Goal: Entertainment & Leisure: Consume media (video, audio)

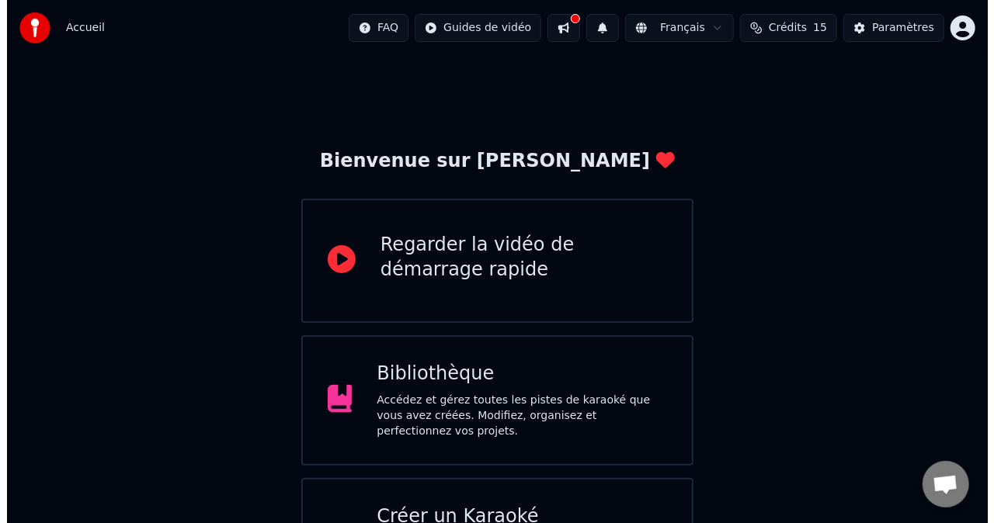
scroll to position [79, 0]
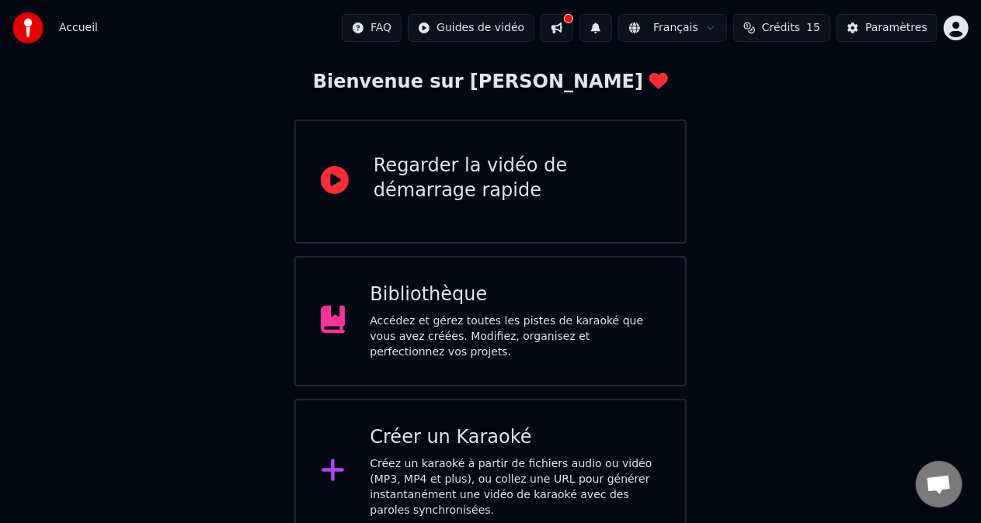
click at [455, 440] on div "Créer un Karaoké" at bounding box center [515, 438] width 290 height 25
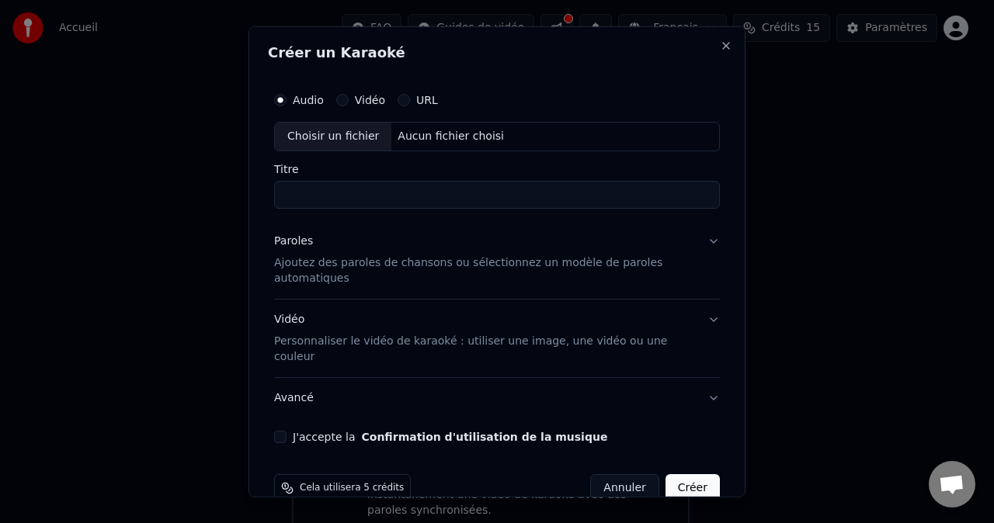
click at [342, 134] on div "Choisir un fichier" at bounding box center [333, 137] width 116 height 28
click at [300, 196] on input "**********" at bounding box center [497, 195] width 446 height 28
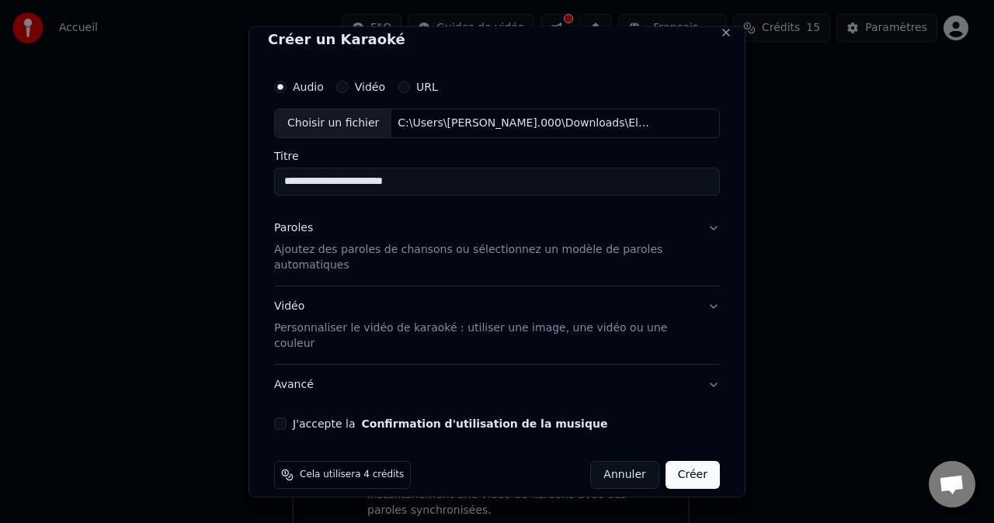
type input "**********"
click at [547, 262] on p "Ajoutez des paroles de chansons ou sélectionnez un modèle de paroles automatiqu…" at bounding box center [484, 257] width 421 height 31
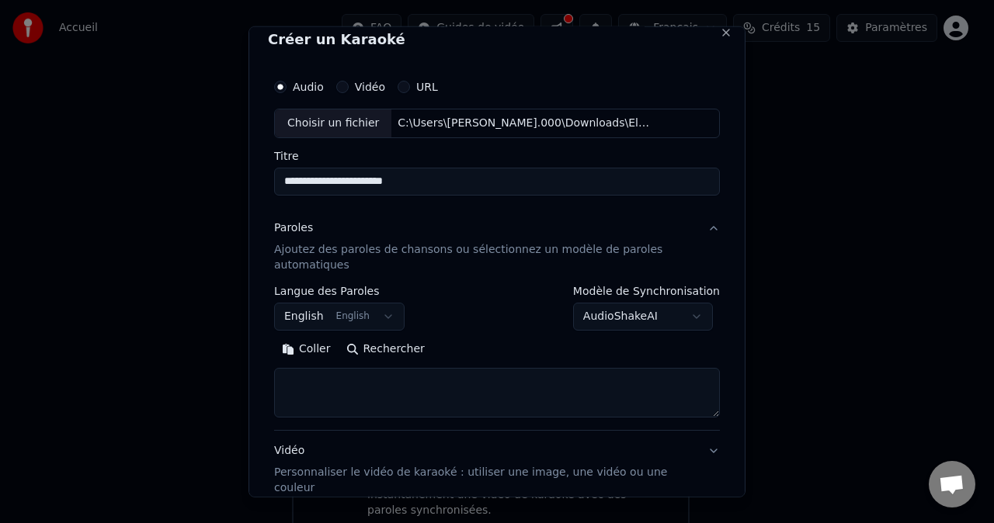
click at [365, 312] on button "English English" at bounding box center [339, 317] width 130 height 28
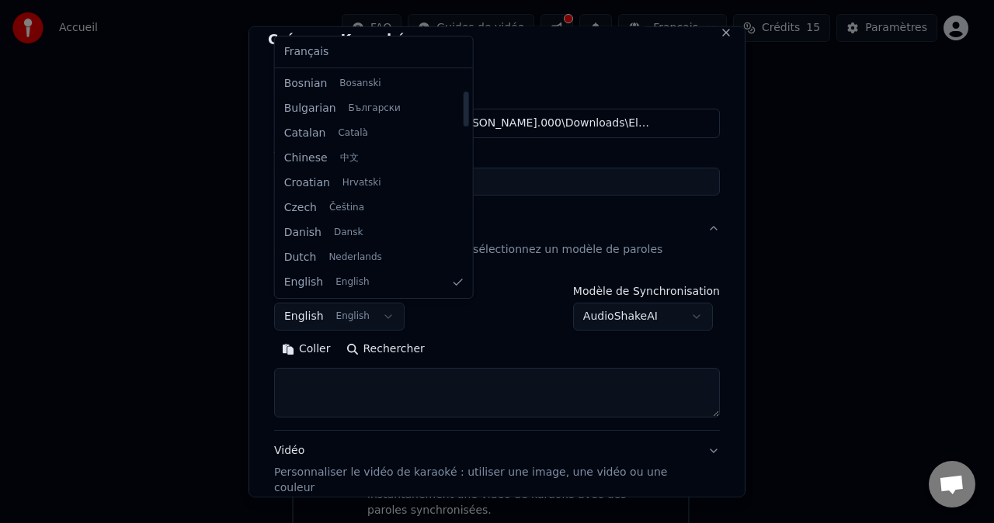
scroll to position [0, 0]
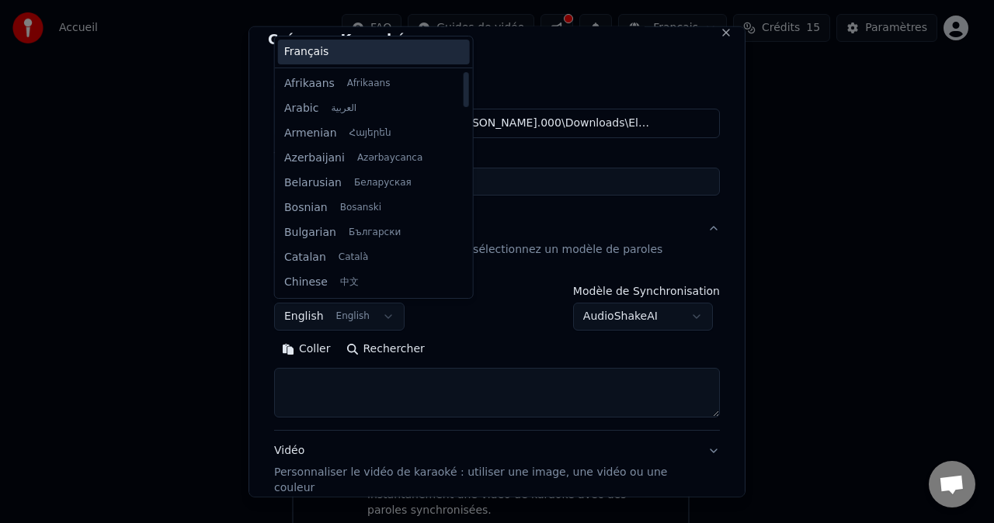
click at [375, 50] on div "Français" at bounding box center [374, 52] width 192 height 25
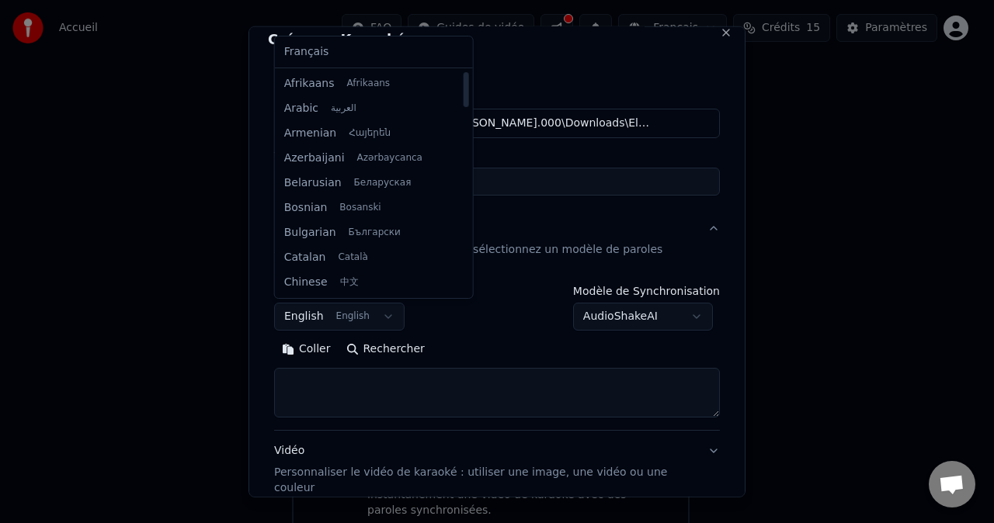
select select "**"
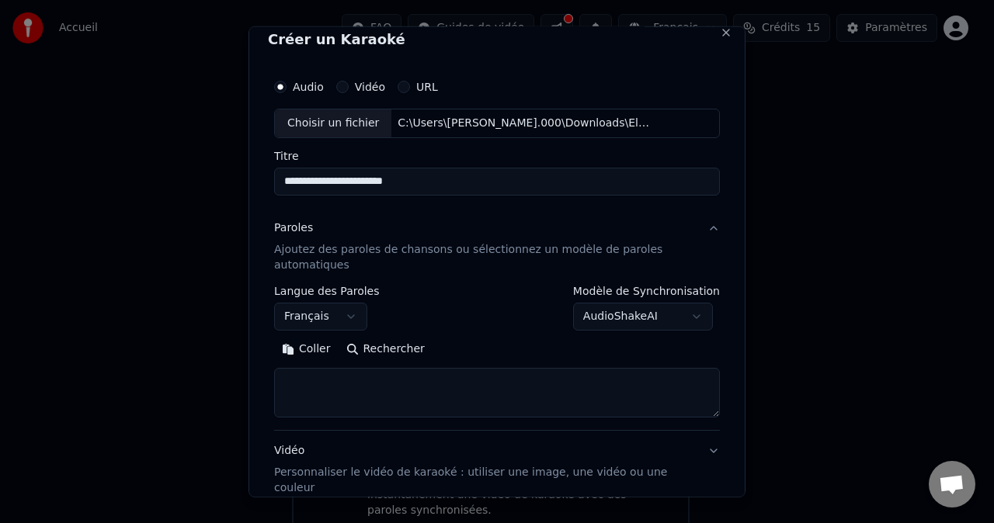
click at [393, 388] on textarea at bounding box center [497, 393] width 446 height 50
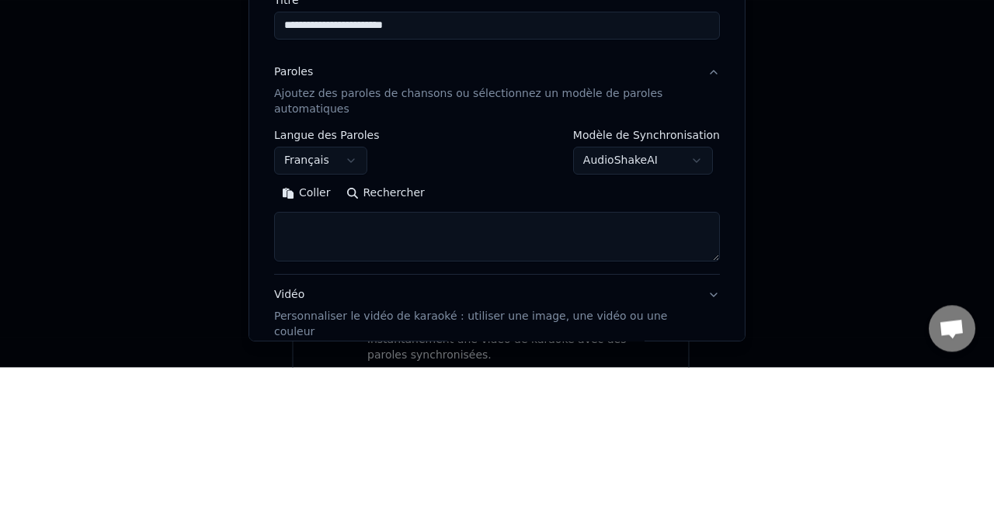
scroll to position [79, 0]
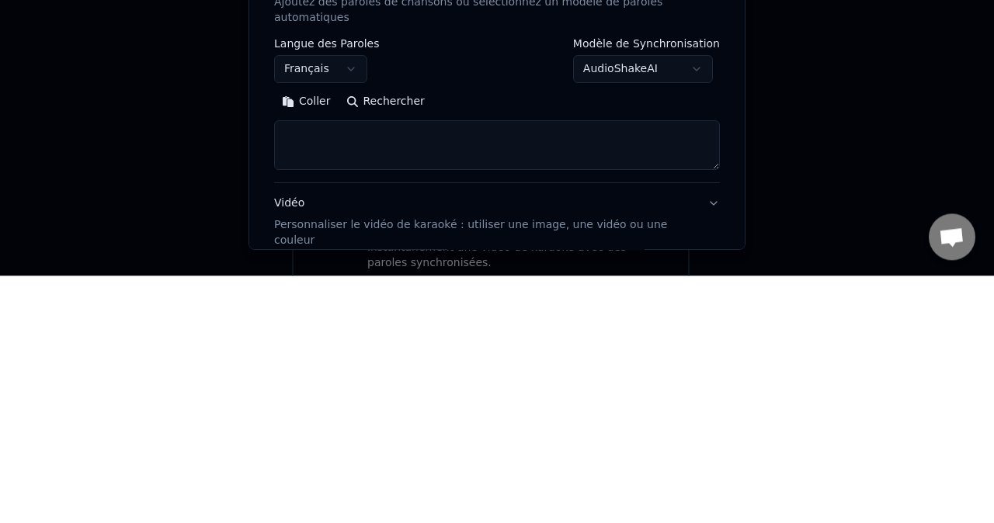
paste textarea "**********"
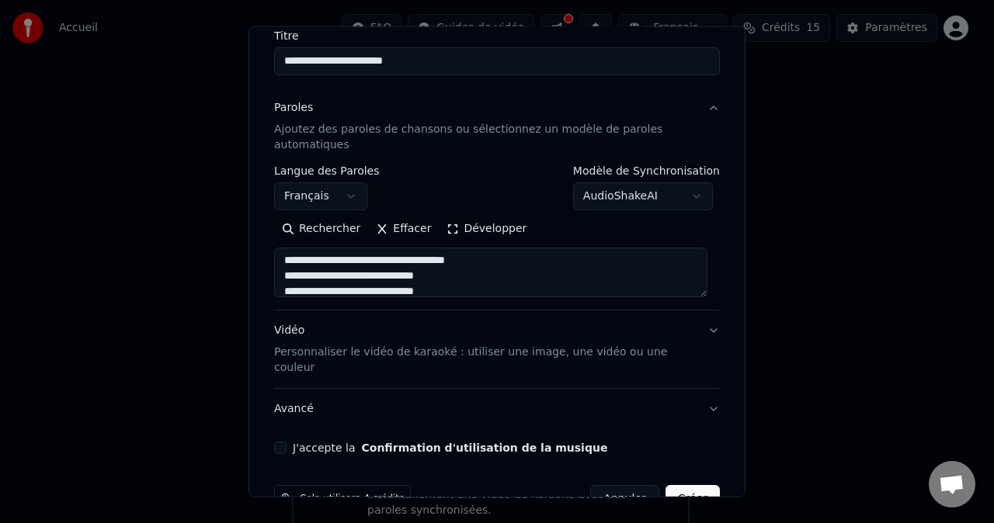
scroll to position [64, 0]
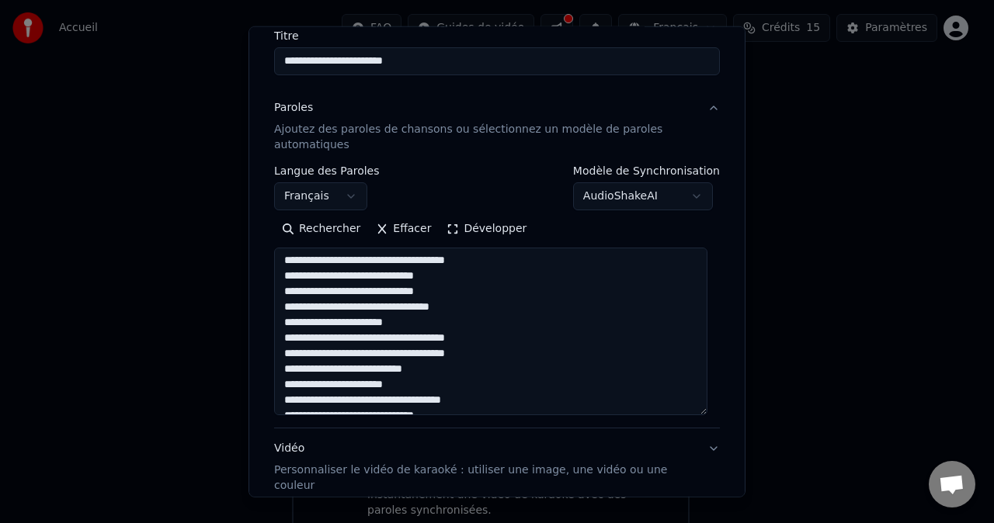
click at [530, 255] on textarea at bounding box center [490, 332] width 433 height 168
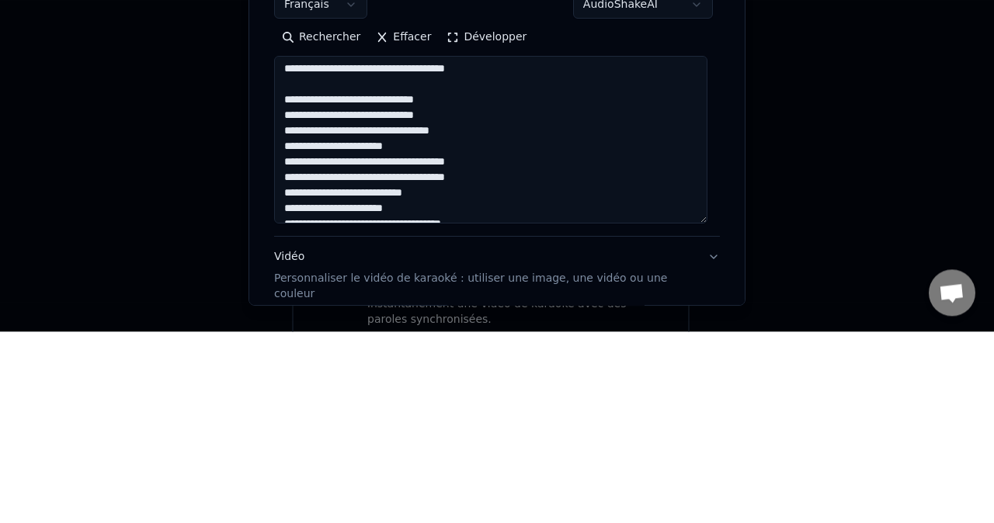
scroll to position [84, 0]
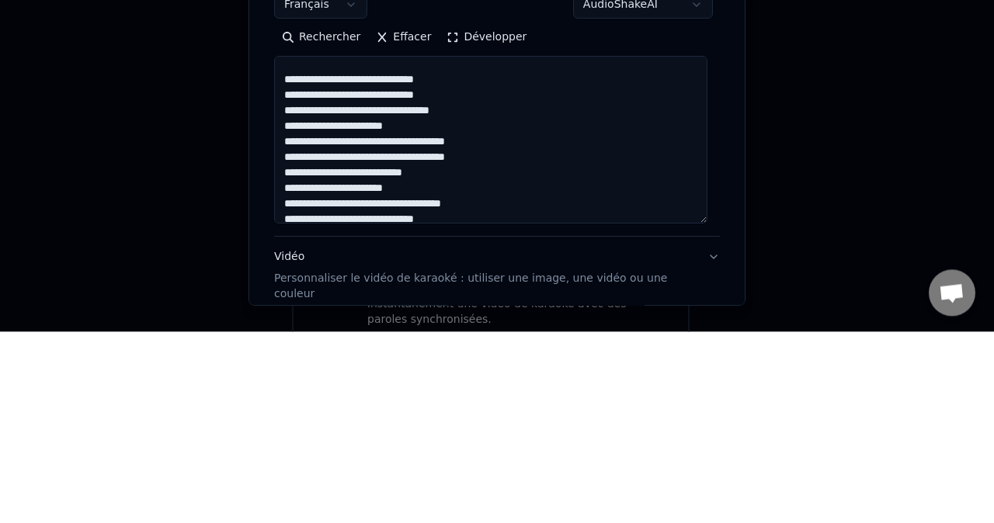
click at [452, 313] on textarea at bounding box center [490, 332] width 433 height 168
click at [495, 334] on textarea at bounding box center [490, 332] width 433 height 168
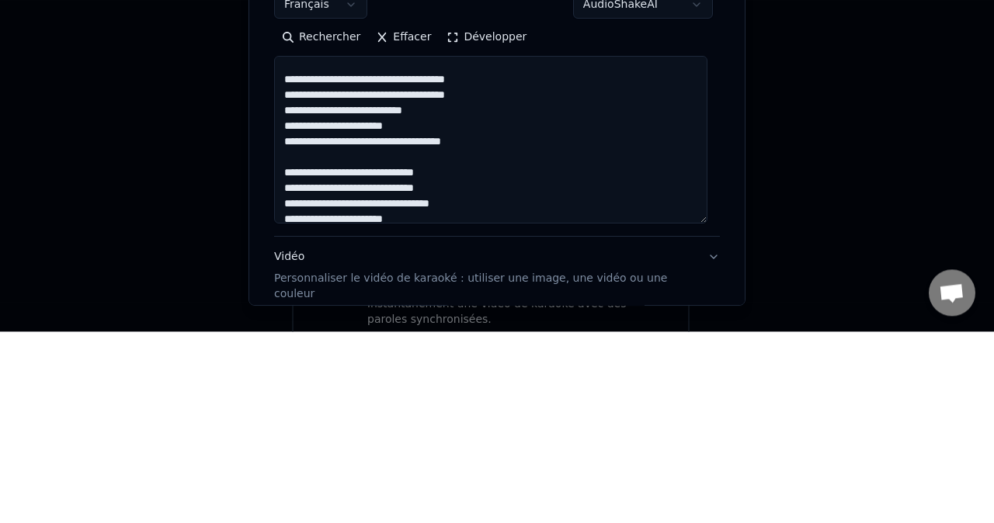
scroll to position [255, 0]
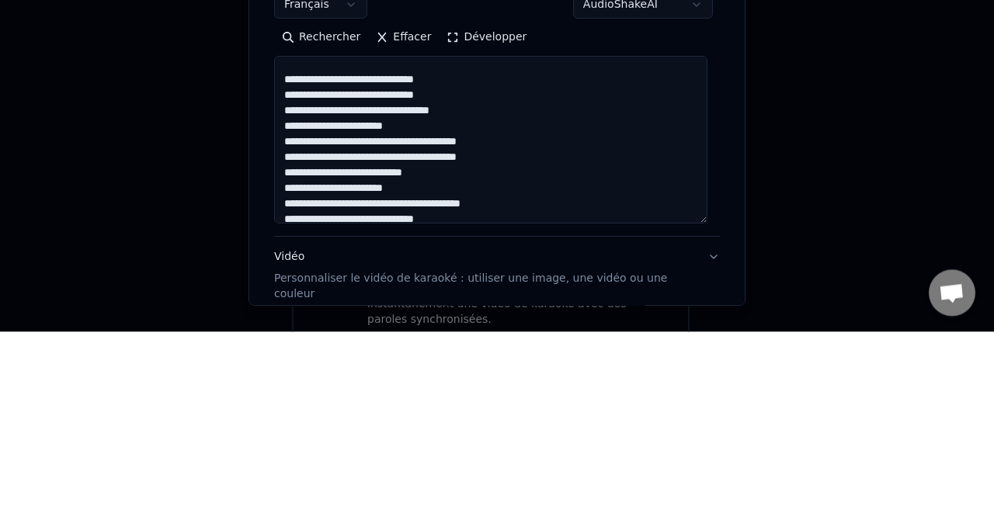
click at [450, 317] on textarea at bounding box center [490, 332] width 433 height 168
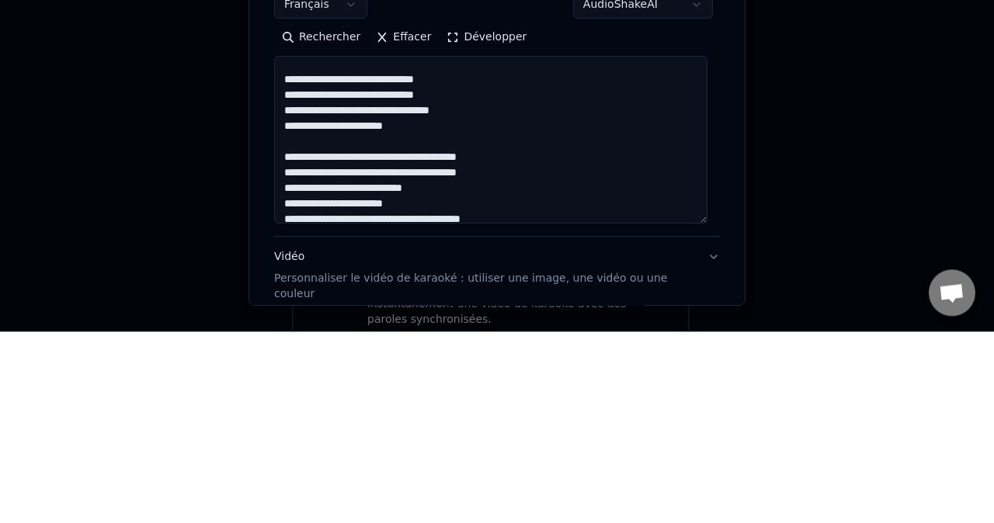
scroll to position [332, 0]
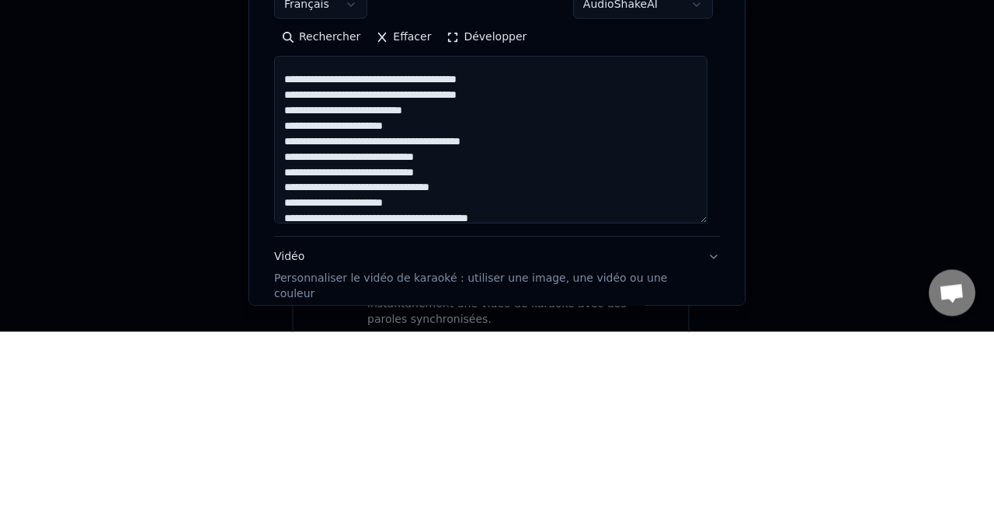
click at [514, 331] on textarea at bounding box center [490, 332] width 433 height 168
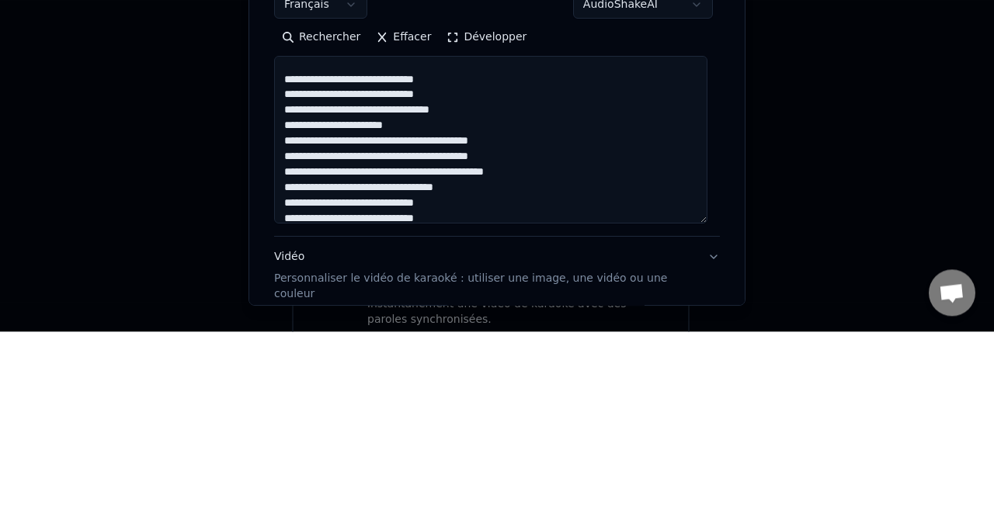
click at [458, 321] on textarea at bounding box center [490, 332] width 433 height 168
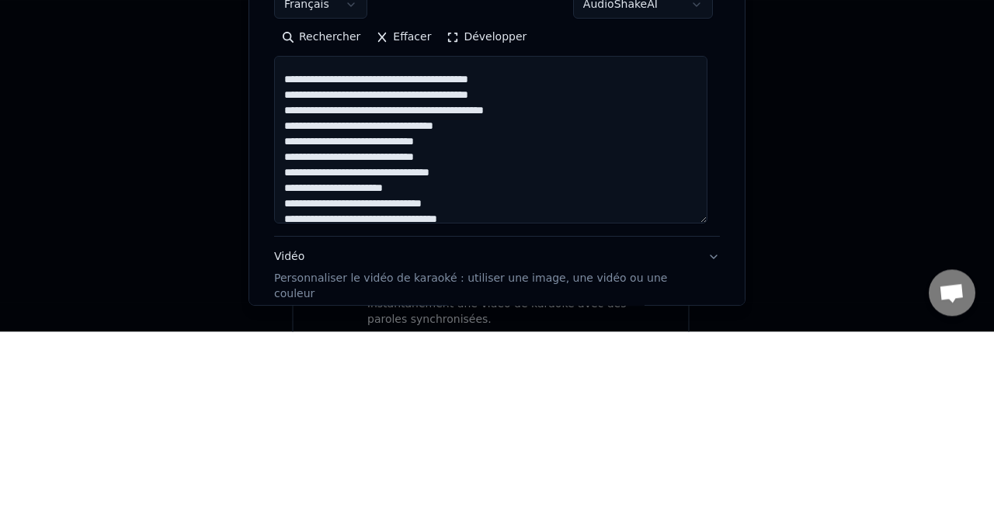
click at [504, 313] on textarea at bounding box center [490, 332] width 433 height 168
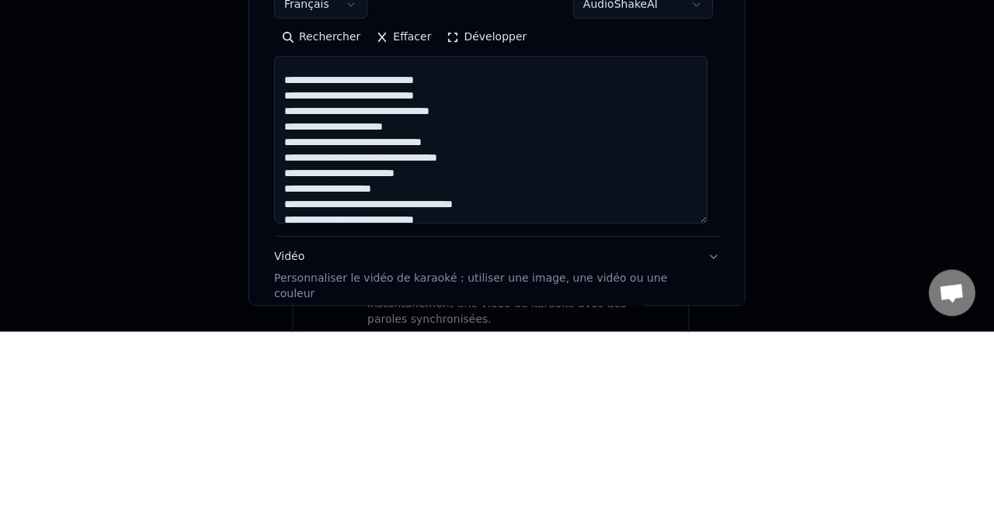
click at [444, 310] on textarea at bounding box center [490, 332] width 433 height 168
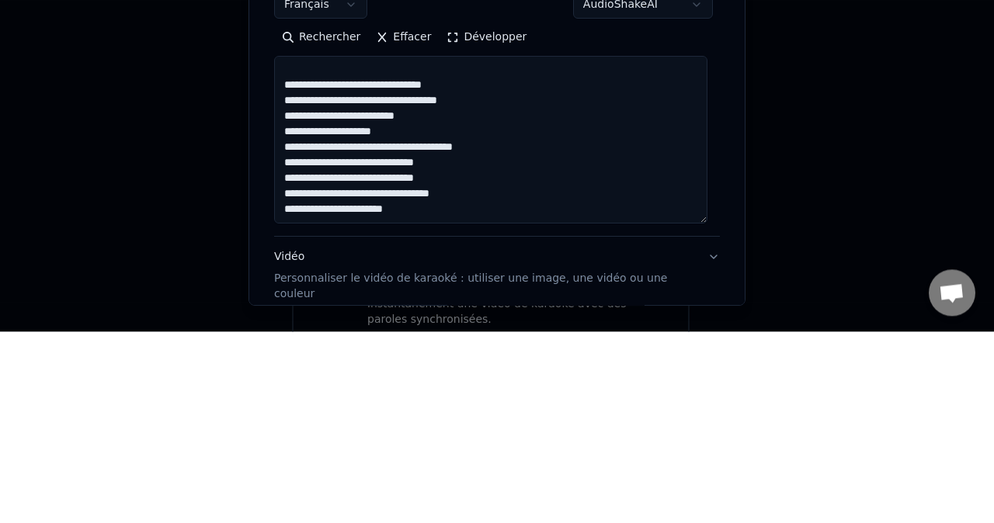
click at [476, 346] on textarea at bounding box center [490, 332] width 433 height 168
click at [499, 329] on textarea at bounding box center [490, 332] width 433 height 168
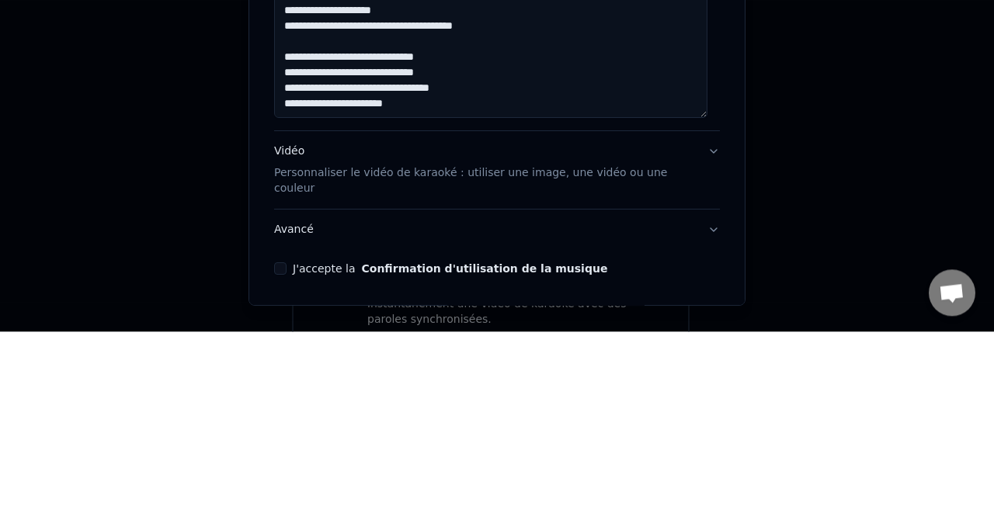
scroll to position [242, 0]
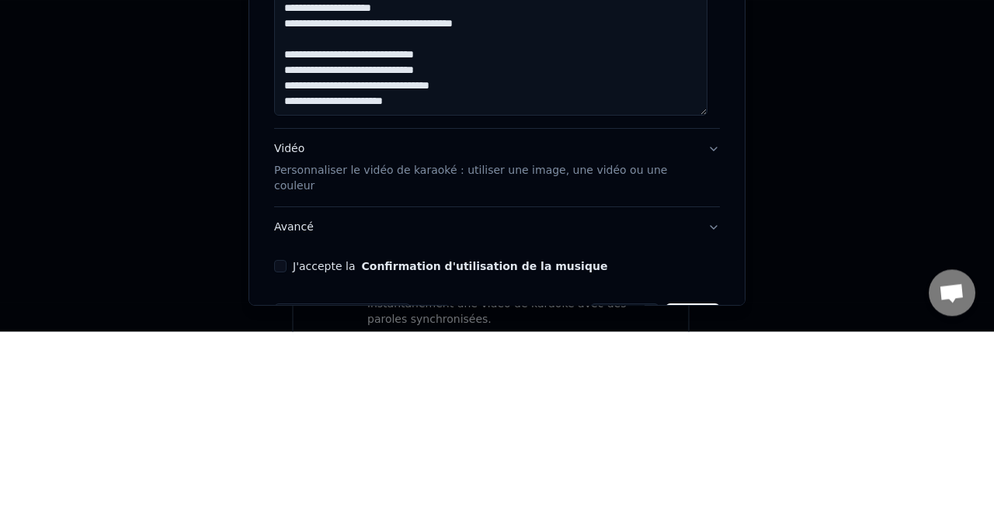
type textarea "**********"
click at [550, 349] on div "Vidéo Personnaliser le vidéo de karaoké : utiliser une image, une vidéo ou une …" at bounding box center [484, 359] width 421 height 53
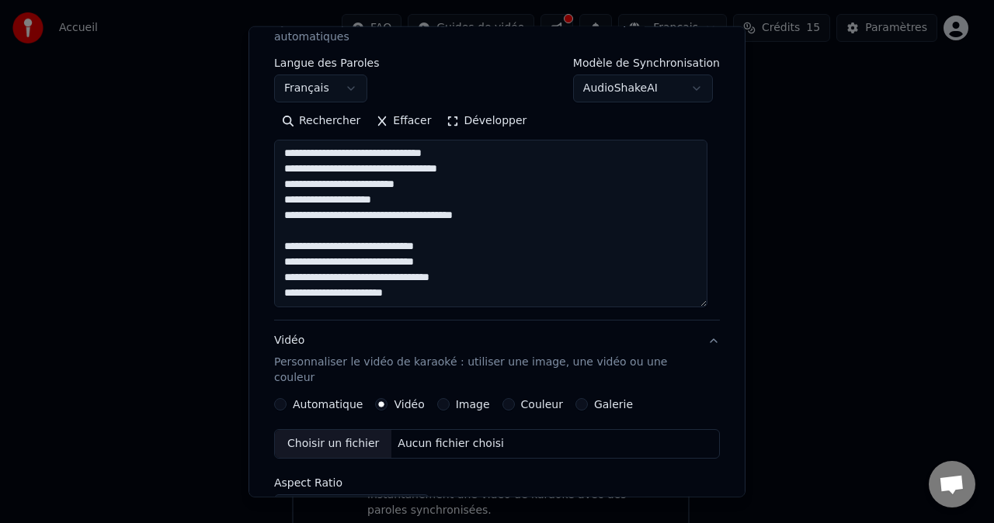
scroll to position [208, 0]
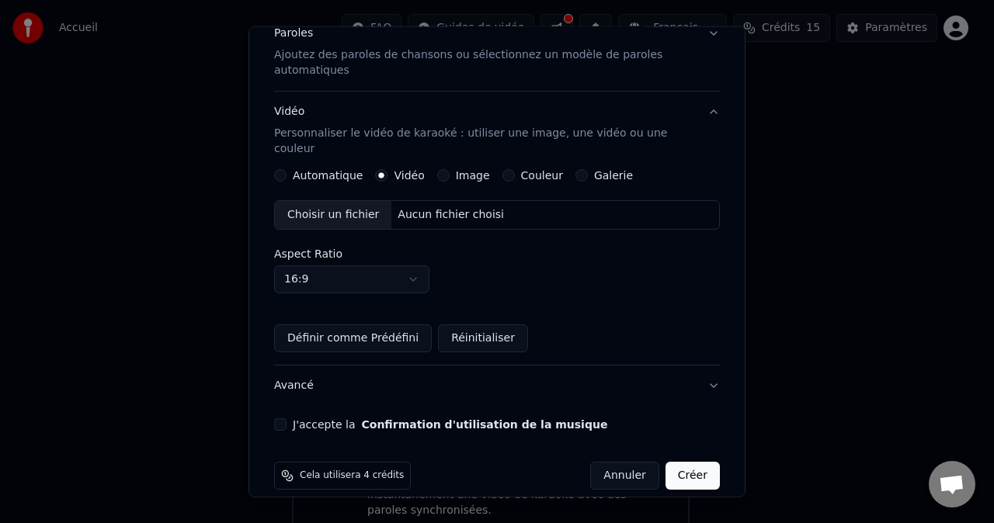
click at [323, 151] on button "Vidéo Personnaliser le vidéo de karaoké : utiliser une image, une vidéo ou une …" at bounding box center [497, 131] width 446 height 78
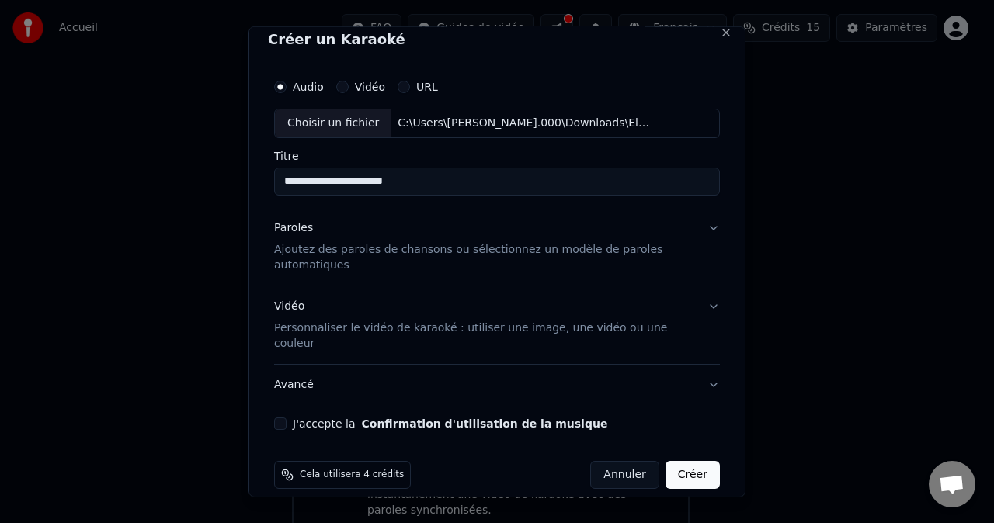
scroll to position [0, 0]
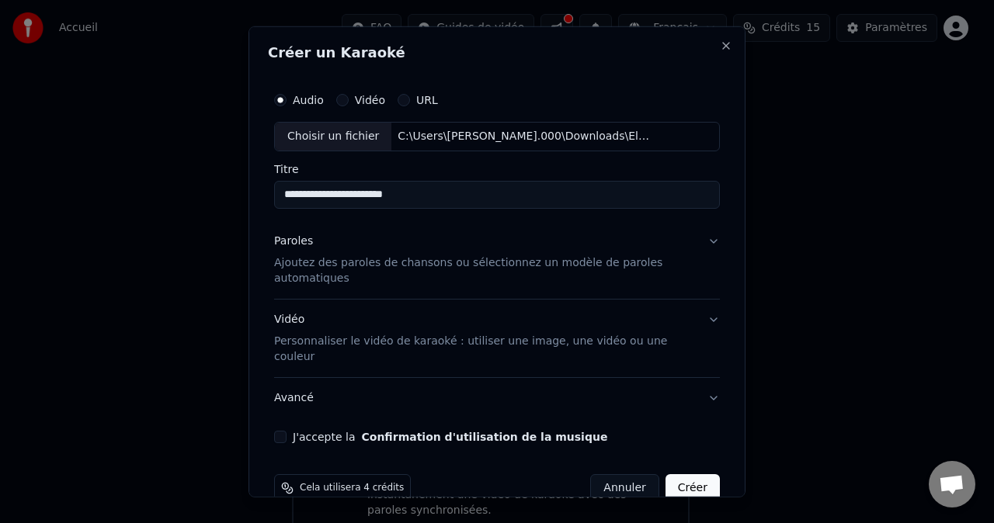
click at [284, 431] on button "J'accepte la Confirmation d'utilisation de la musique" at bounding box center [280, 437] width 12 height 12
click at [683, 474] on button "Créer" at bounding box center [693, 488] width 54 height 28
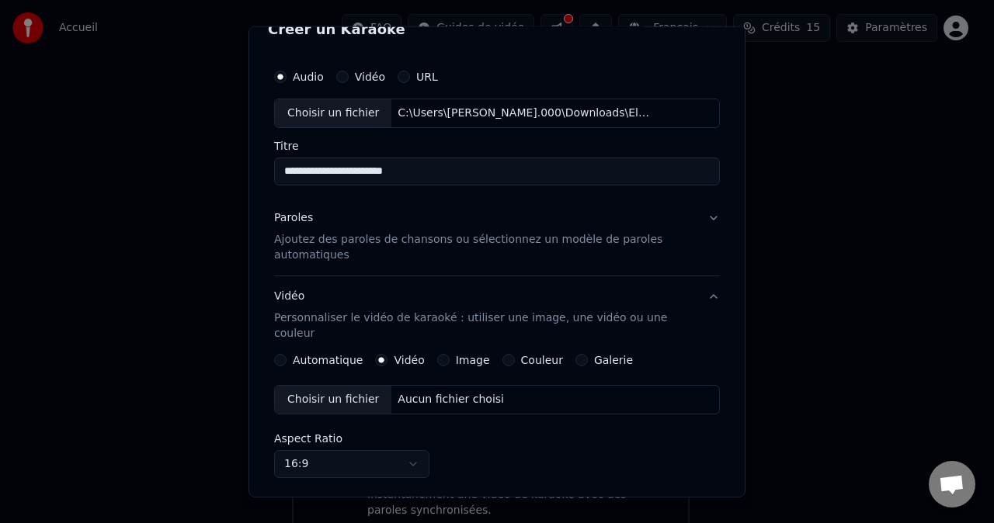
scroll to position [25, 0]
click at [336, 353] on label "Automatique" at bounding box center [328, 358] width 70 height 11
click at [287, 353] on button "Automatique" at bounding box center [280, 359] width 12 height 12
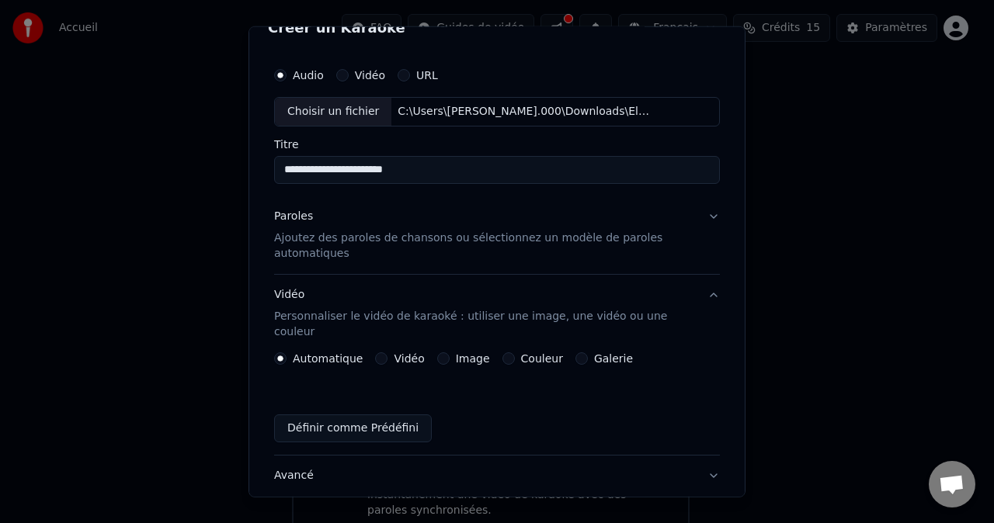
scroll to position [116, 0]
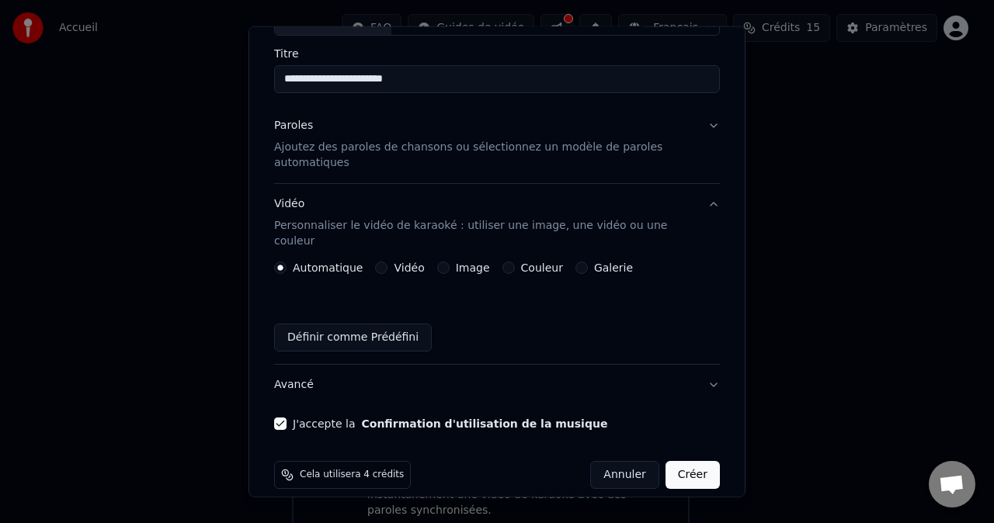
click at [693, 461] on button "Créer" at bounding box center [693, 475] width 54 height 28
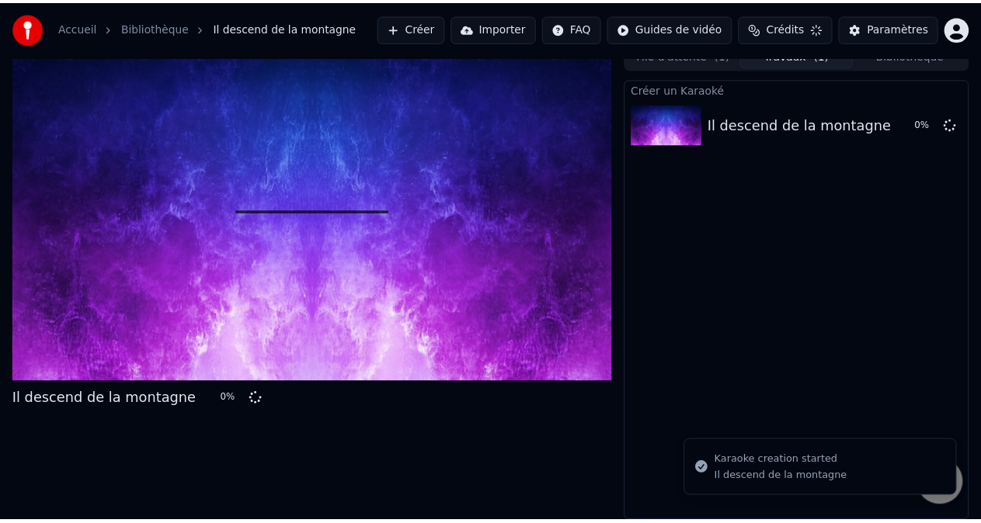
scroll to position [14, 0]
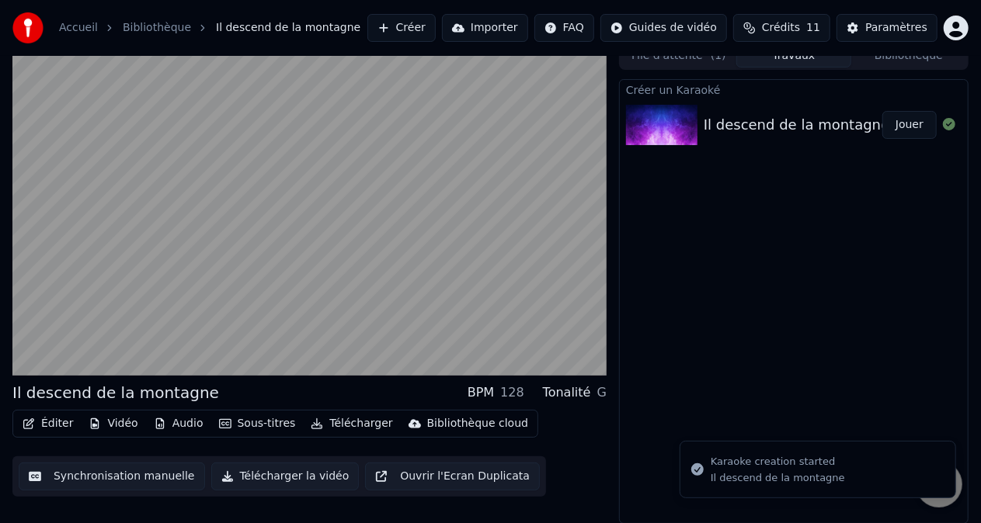
click at [450, 285] on video at bounding box center [309, 209] width 594 height 334
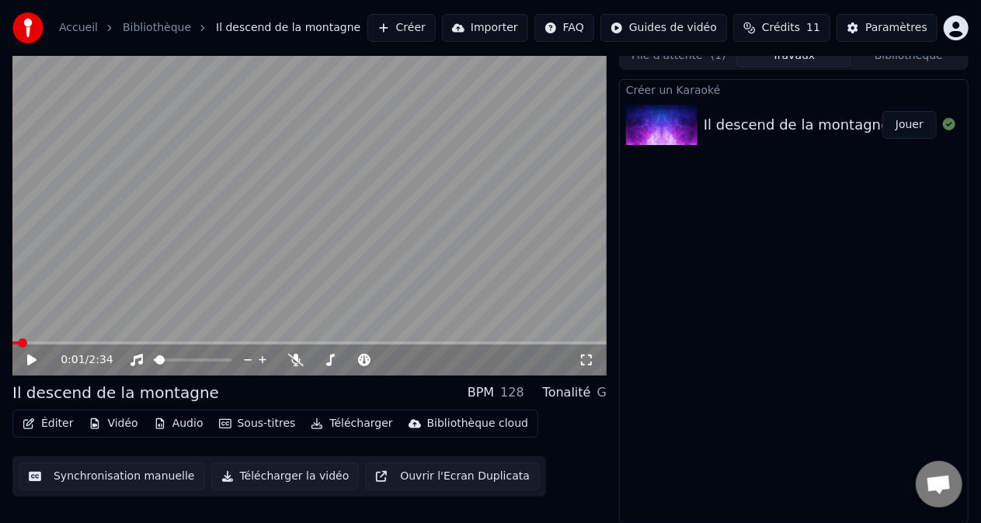
click at [28, 362] on icon at bounding box center [31, 360] width 9 height 11
click at [272, 280] on video at bounding box center [309, 209] width 594 height 334
click at [587, 359] on icon at bounding box center [587, 360] width 16 height 12
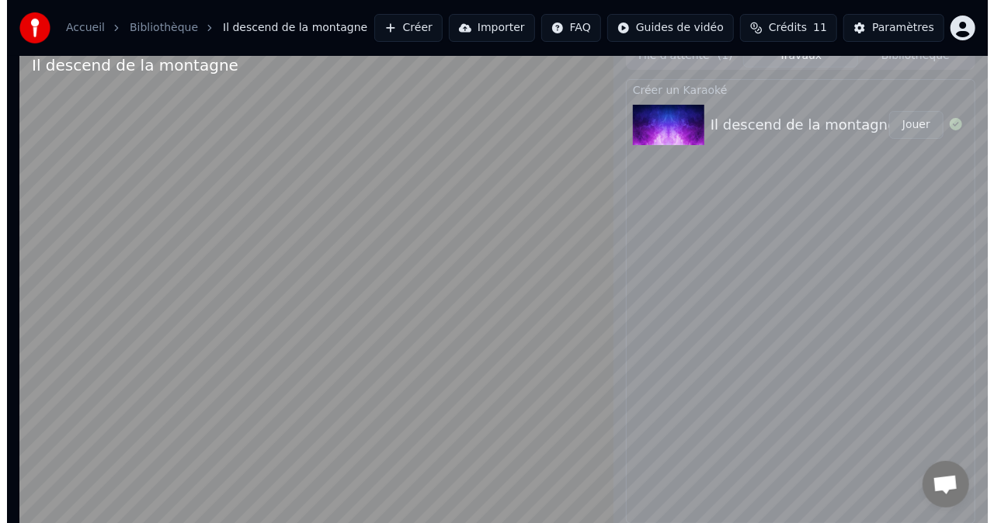
scroll to position [9, 0]
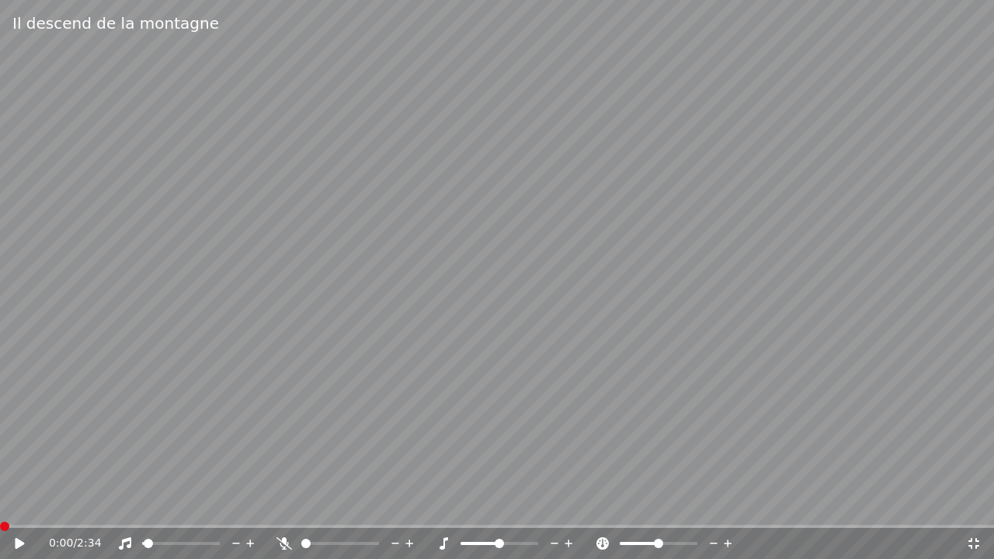
click at [153, 523] on span at bounding box center [148, 543] width 9 height 9
click at [16, 523] on div "0:00 / 2:34" at bounding box center [497, 543] width 994 height 31
click at [14, 523] on icon at bounding box center [30, 543] width 36 height 12
click at [19, 523] on icon at bounding box center [30, 543] width 36 height 12
click at [13, 523] on icon at bounding box center [30, 543] width 36 height 12
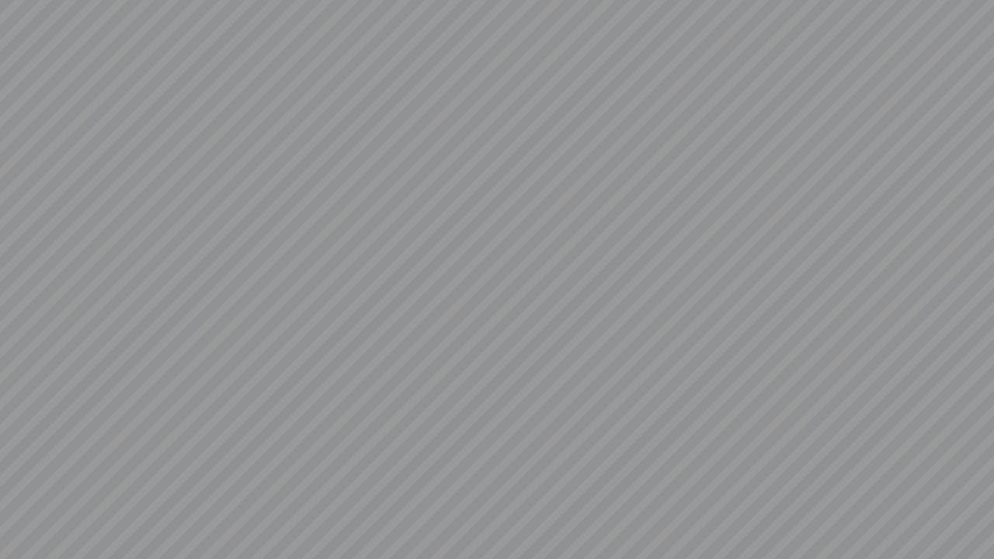
click at [506, 406] on video at bounding box center [497, 279] width 994 height 559
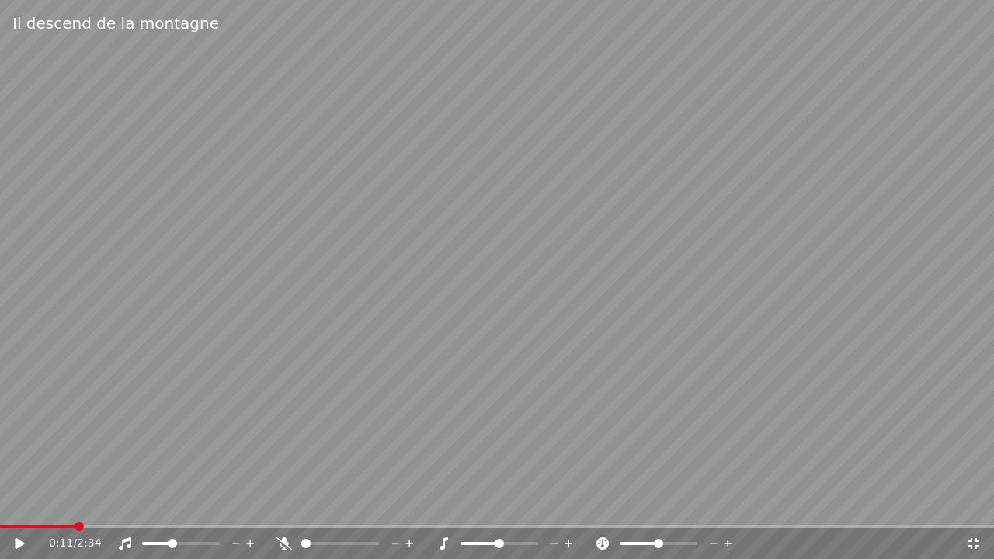
click at [25, 523] on span at bounding box center [37, 526] width 75 height 3
click at [12, 520] on video at bounding box center [497, 279] width 994 height 559
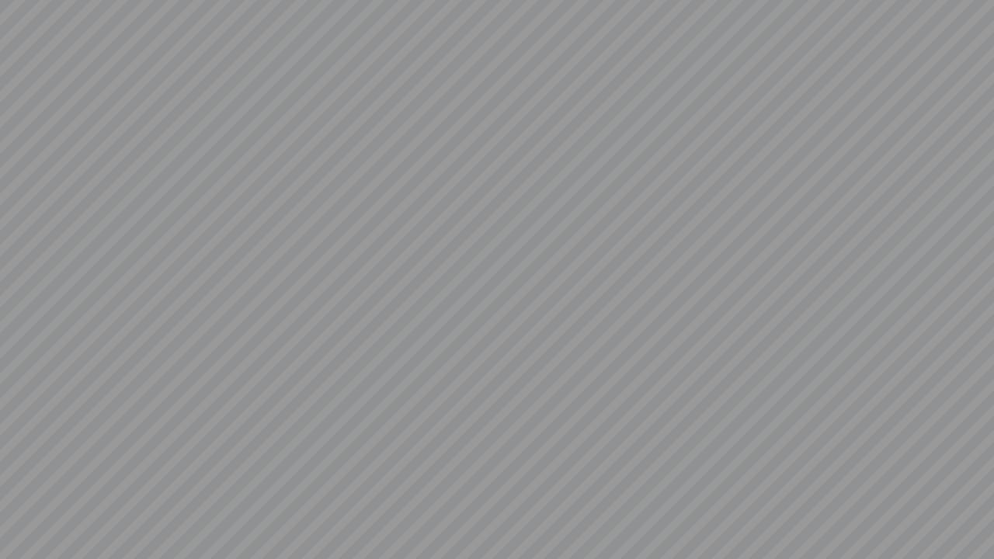
click at [160, 393] on video at bounding box center [497, 279] width 994 height 559
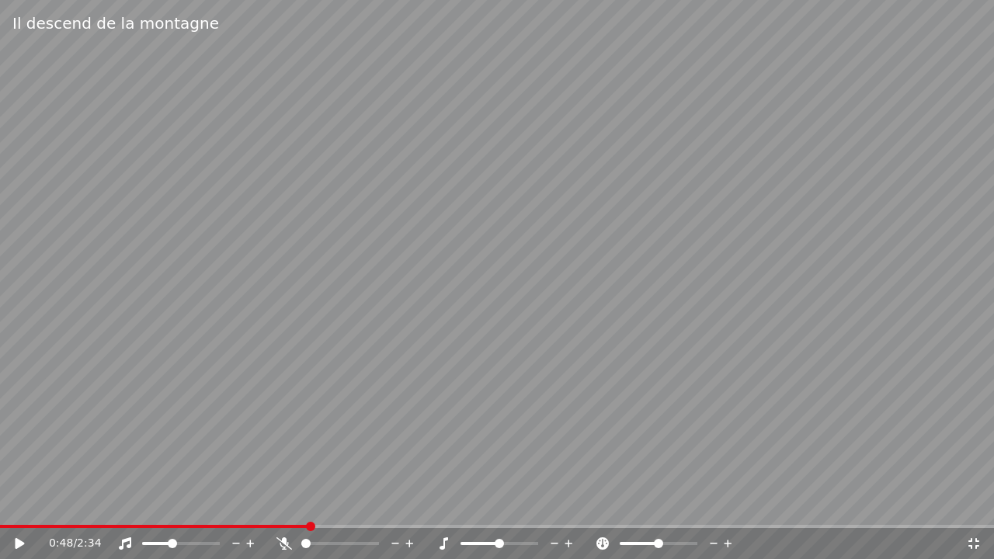
click at [230, 521] on video at bounding box center [497, 279] width 994 height 559
click at [250, 523] on div "0:48 / 2:34" at bounding box center [497, 543] width 994 height 31
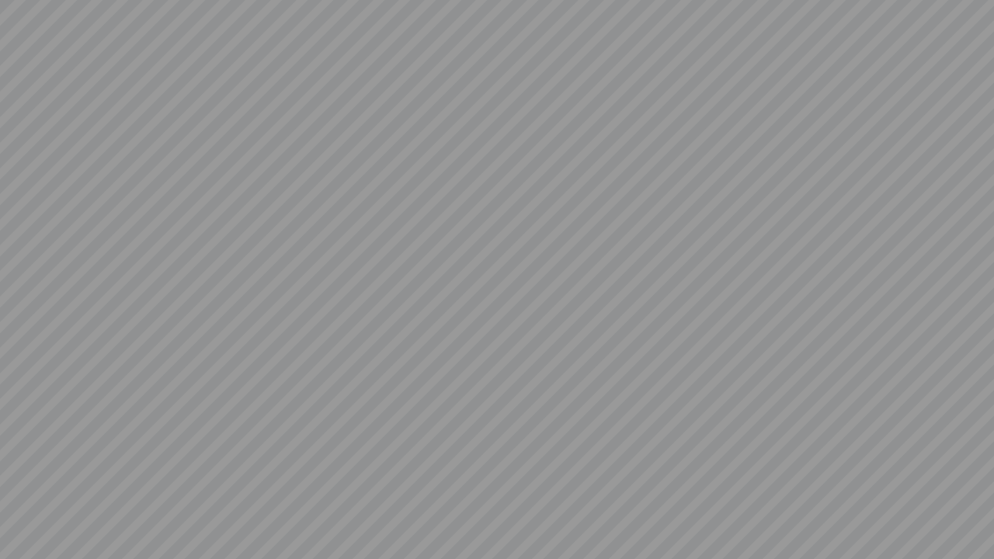
click at [23, 523] on video at bounding box center [497, 279] width 994 height 559
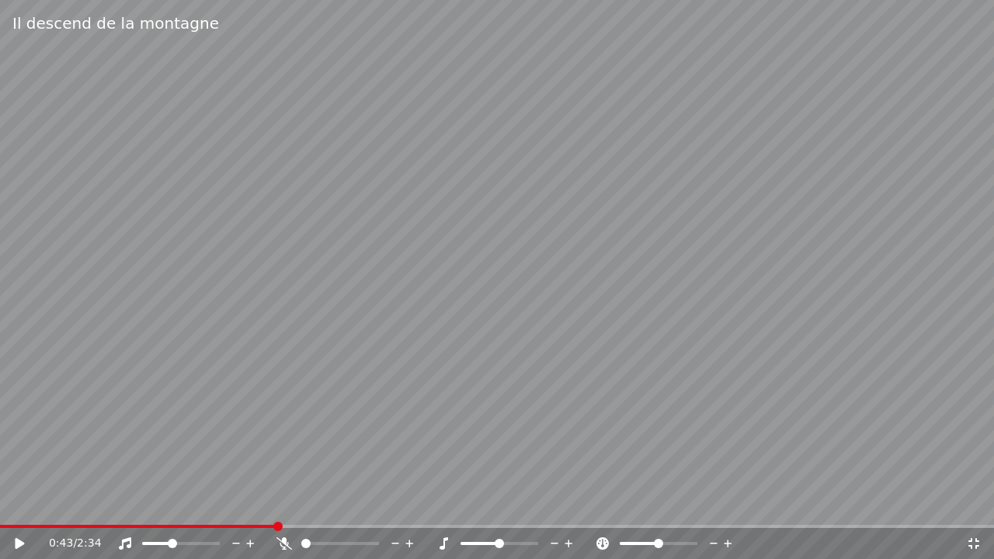
click at [974, 523] on icon at bounding box center [974, 543] width 16 height 12
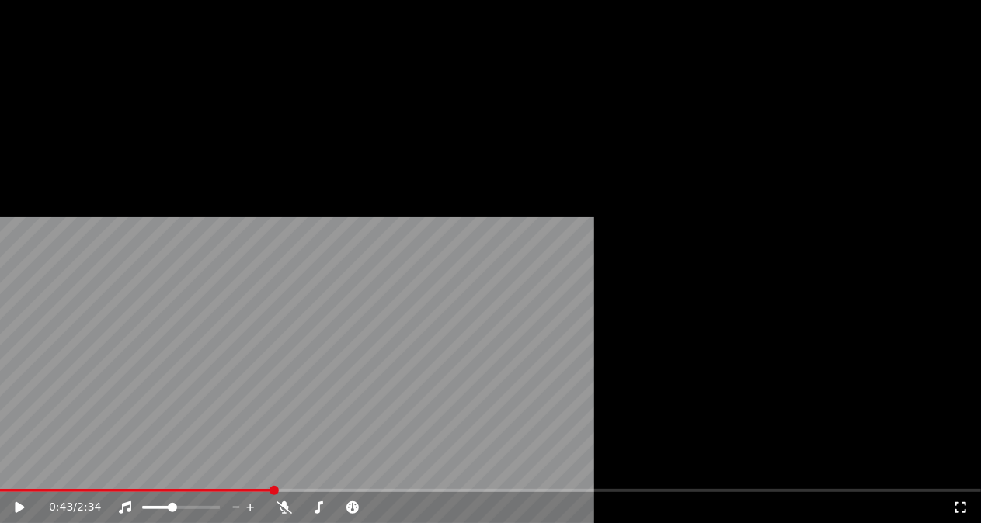
click at [47, 106] on button "Éditer" at bounding box center [47, 95] width 63 height 22
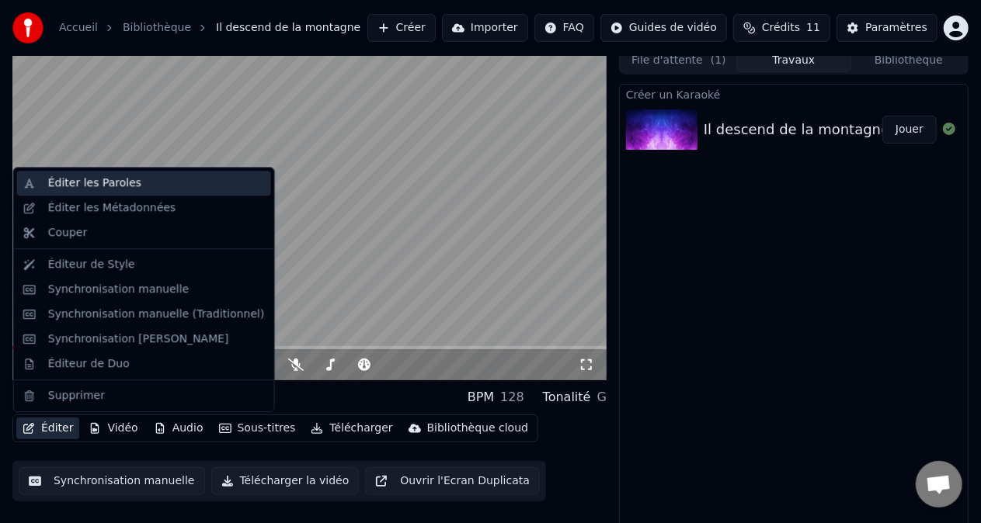
click at [165, 176] on div "Éditer les Paroles" at bounding box center [156, 184] width 217 height 16
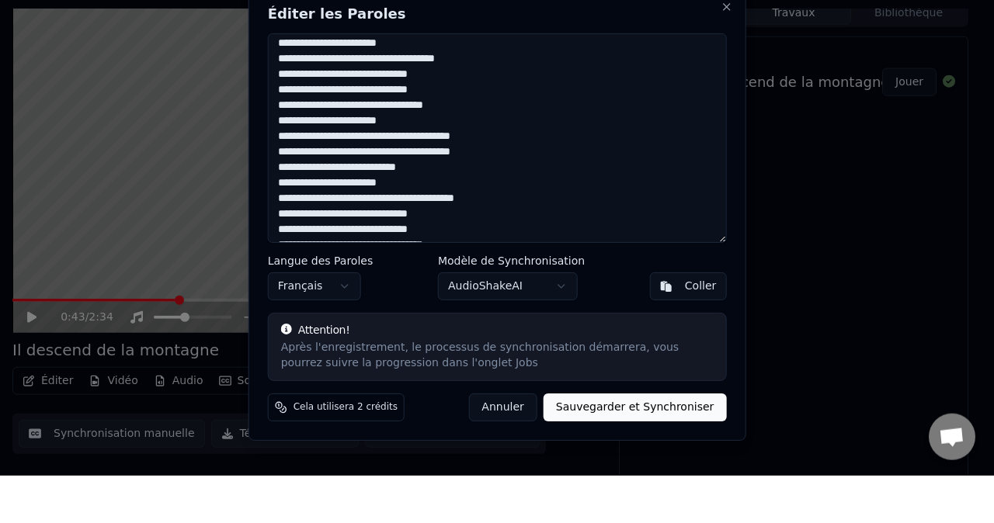
scroll to position [194, 0]
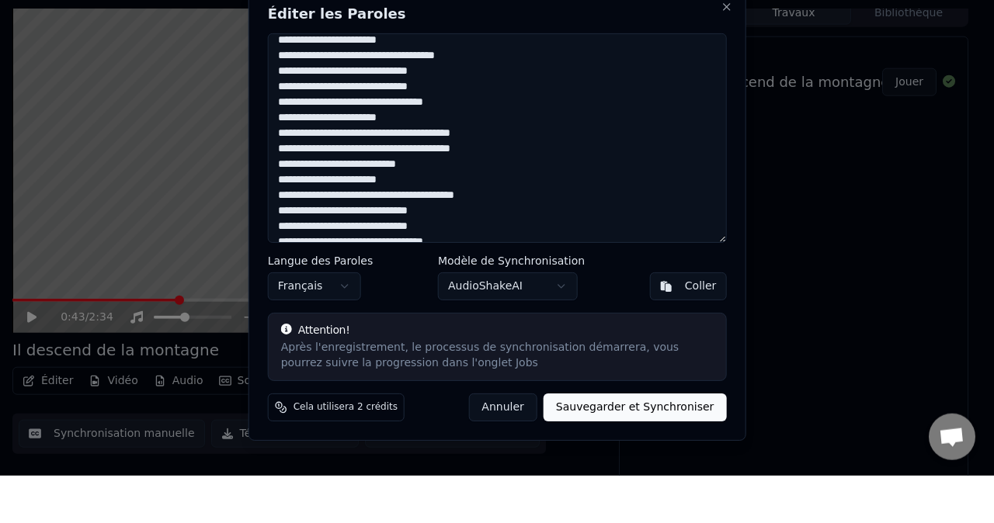
click at [355, 101] on textarea at bounding box center [497, 186] width 459 height 210
click at [353, 102] on textarea at bounding box center [497, 186] width 459 height 210
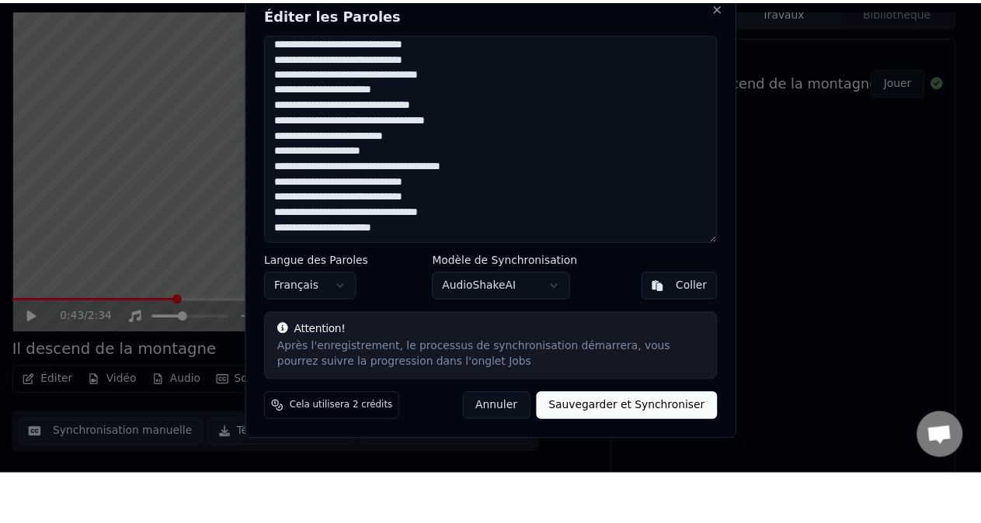
scroll to position [9, 0]
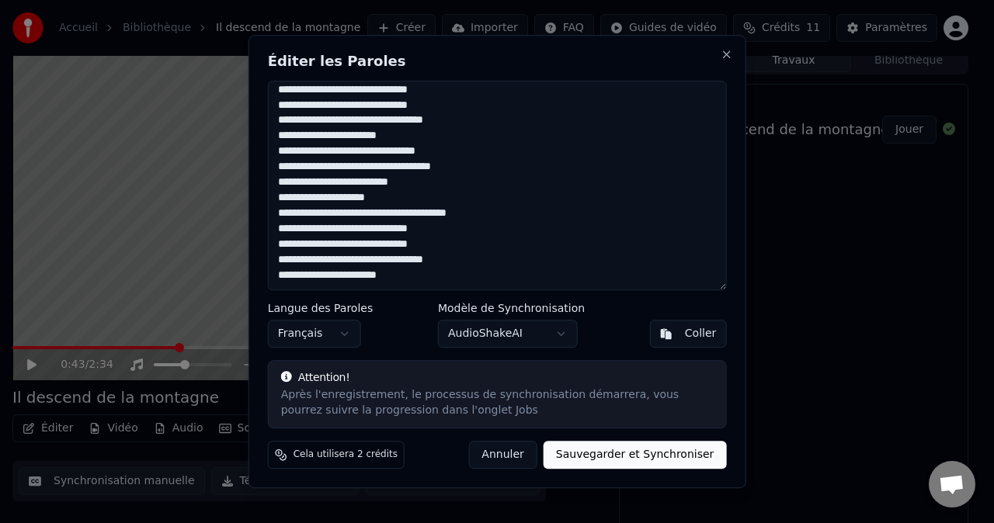
type textarea "**********"
click at [683, 447] on button "Sauvegarder et Synchroniser" at bounding box center [635, 455] width 183 height 28
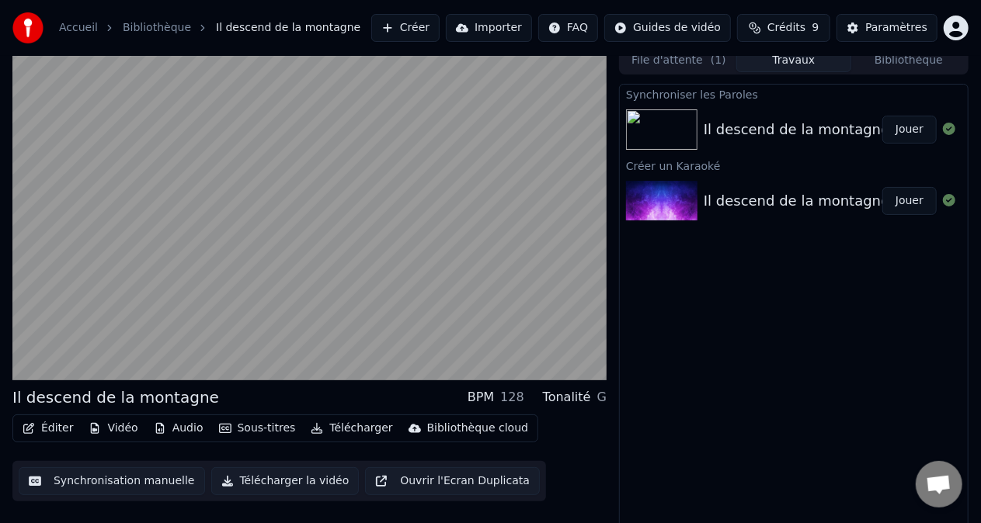
click at [457, 214] on video at bounding box center [309, 214] width 594 height 334
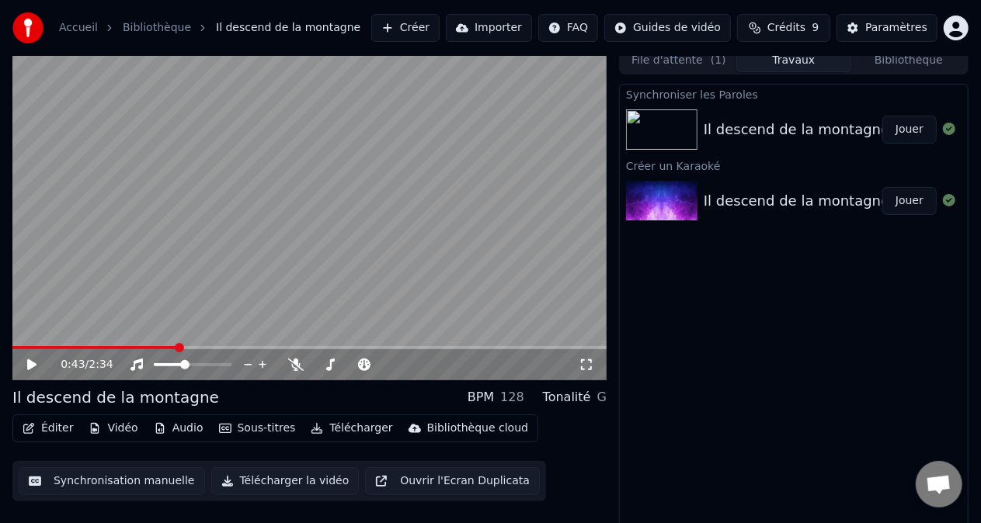
click at [909, 124] on button "Jouer" at bounding box center [909, 130] width 54 height 28
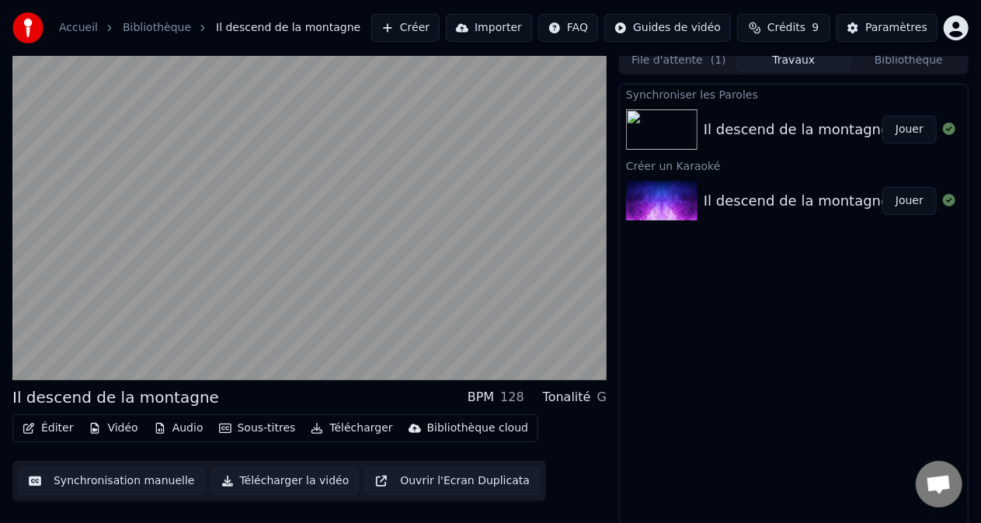
click at [86, 318] on video at bounding box center [309, 214] width 594 height 334
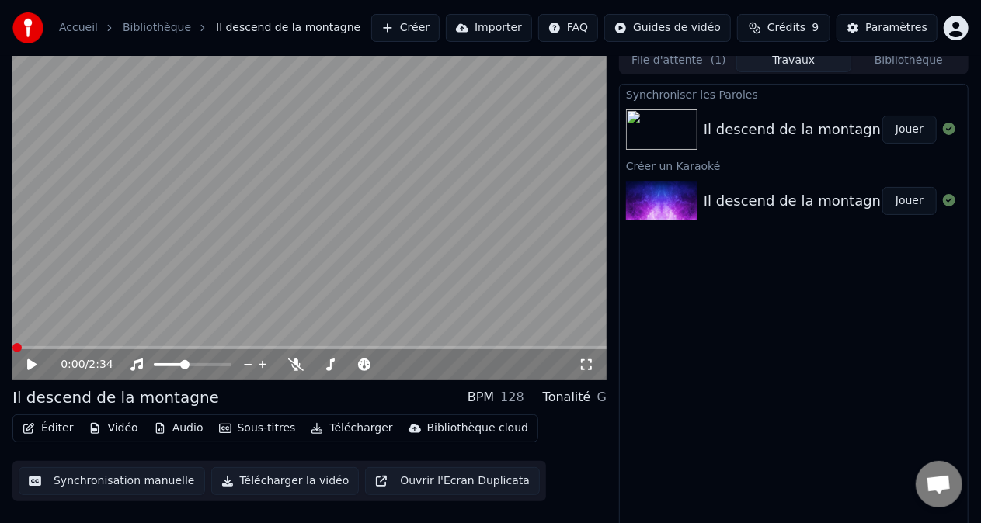
click at [36, 367] on icon at bounding box center [43, 365] width 36 height 12
click at [448, 264] on video at bounding box center [309, 214] width 594 height 334
click at [333, 368] on icon at bounding box center [330, 365] width 16 height 12
click at [290, 367] on icon at bounding box center [296, 365] width 16 height 12
click at [30, 365] on icon at bounding box center [31, 365] width 9 height 11
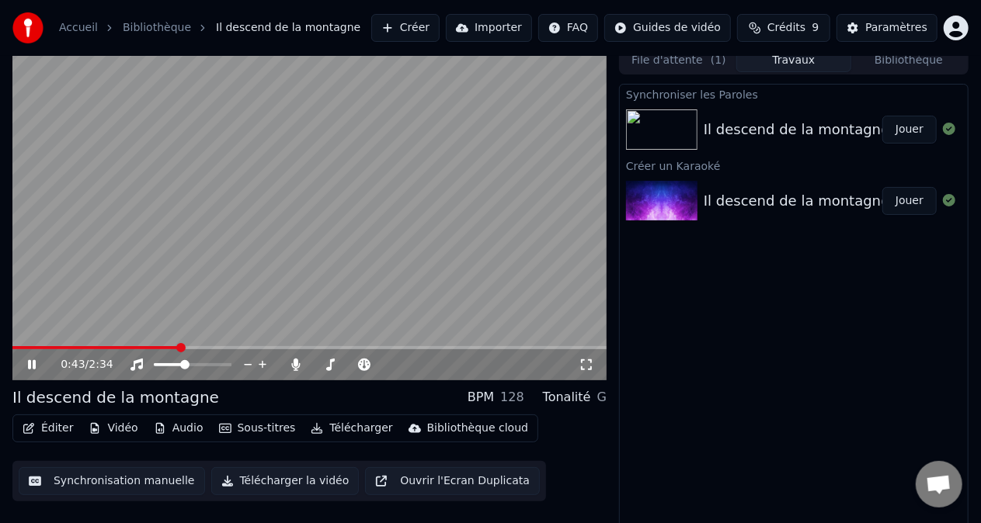
click at [128, 301] on video at bounding box center [309, 214] width 594 height 334
click at [120, 281] on video at bounding box center [309, 214] width 594 height 334
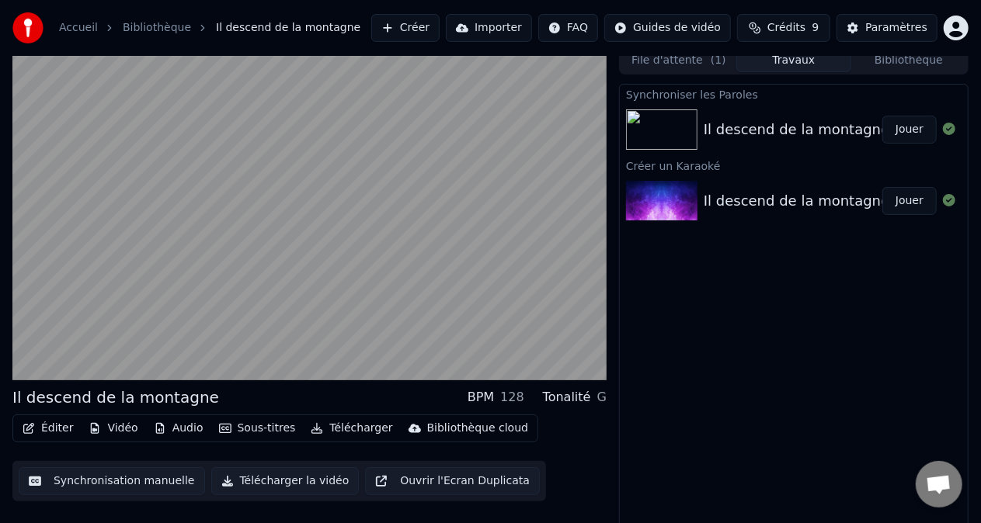
click at [85, 280] on video at bounding box center [309, 214] width 594 height 334
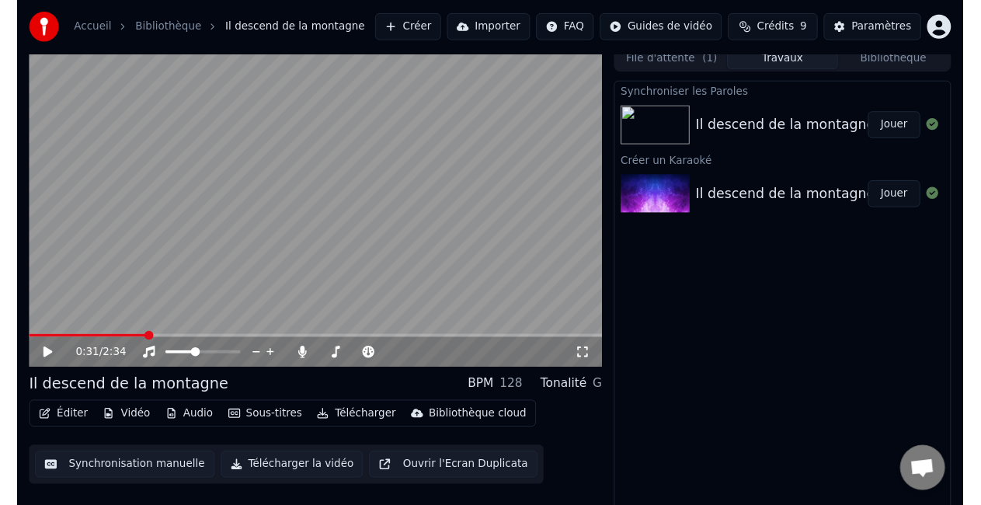
scroll to position [14, 0]
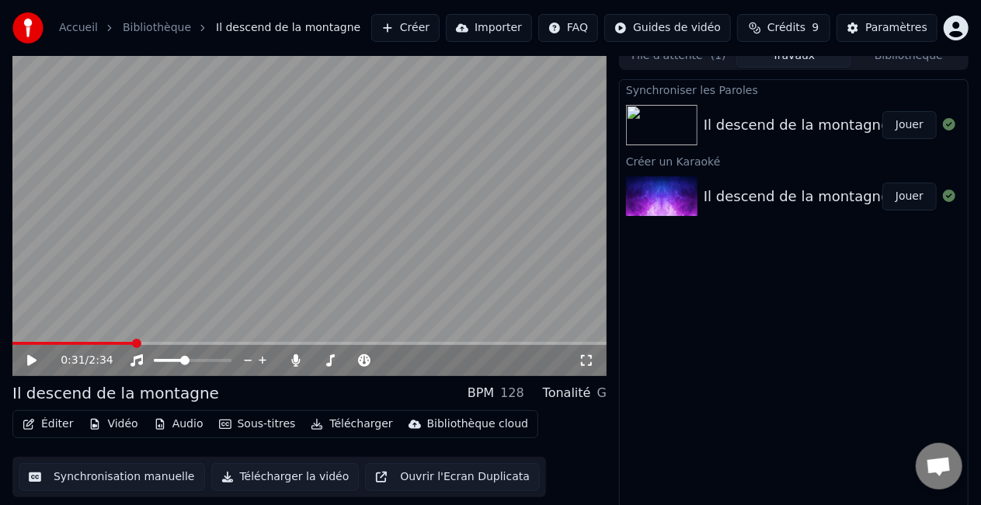
click at [160, 344] on span at bounding box center [309, 343] width 594 height 3
click at [108, 342] on span at bounding box center [60, 343] width 96 height 3
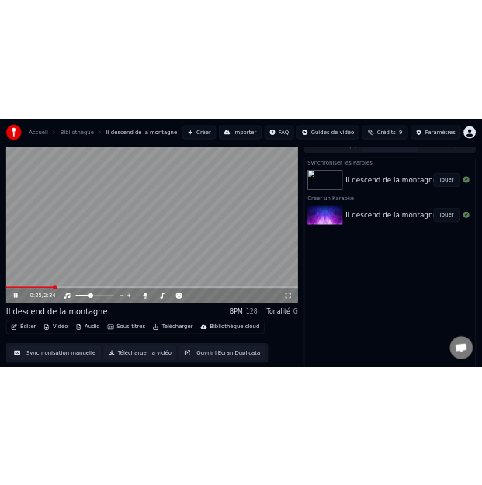
scroll to position [17, 0]
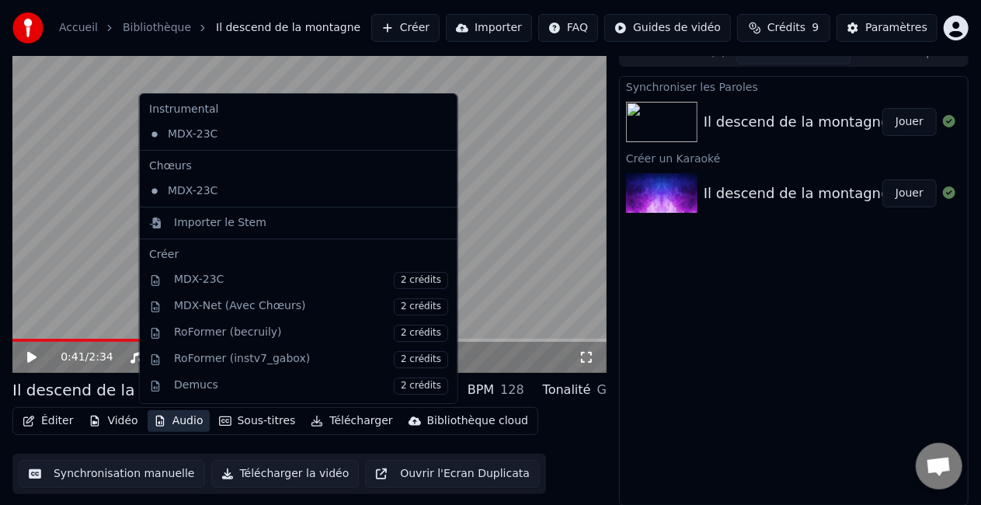
click at [157, 410] on button "Audio" at bounding box center [179, 421] width 62 height 22
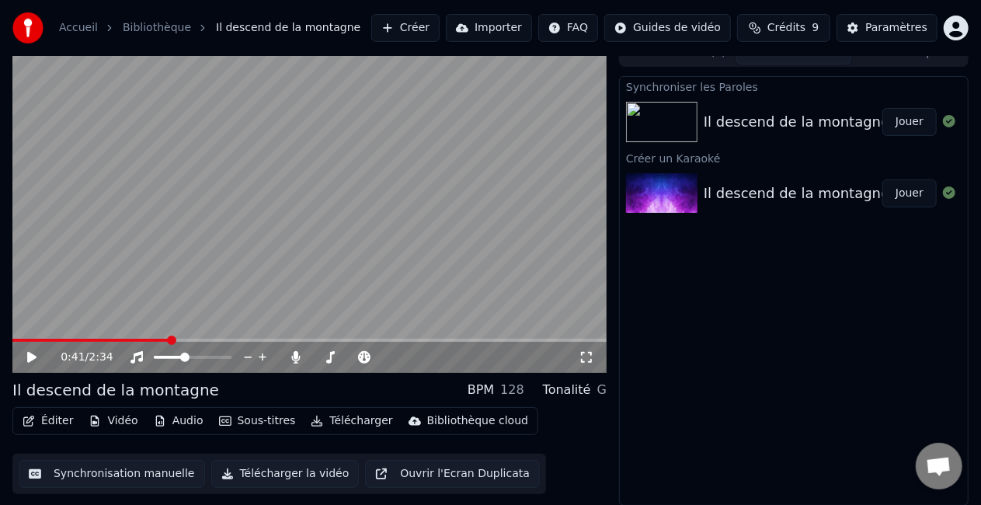
drag, startPoint x: 583, startPoint y: 5, endPoint x: 283, endPoint y: 34, distance: 301.2
click at [283, 34] on div "Accueil Bibliothèque Il descend de la montagne Créer Importer FAQ Guides de vid…" at bounding box center [490, 28] width 981 height 56
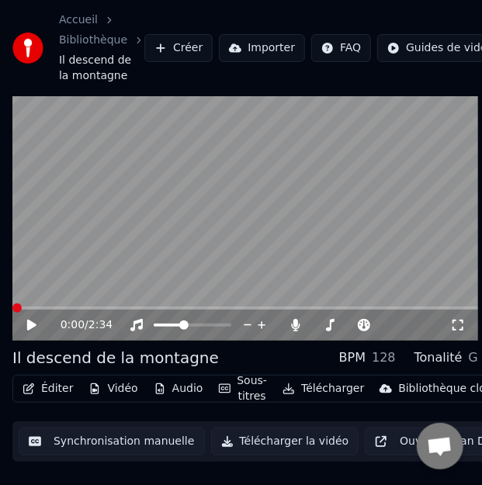
click at [12, 310] on span at bounding box center [12, 308] width 0 height 3
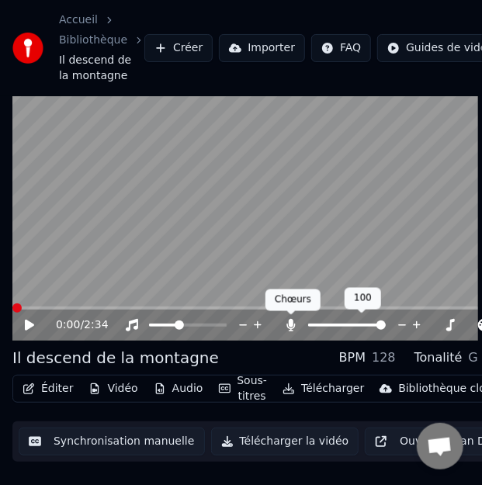
click at [289, 325] on icon at bounding box center [291, 325] width 9 height 12
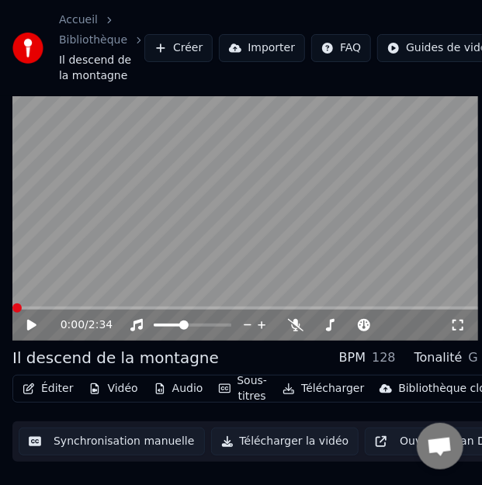
click at [422, 248] on video at bounding box center [245, 210] width 466 height 262
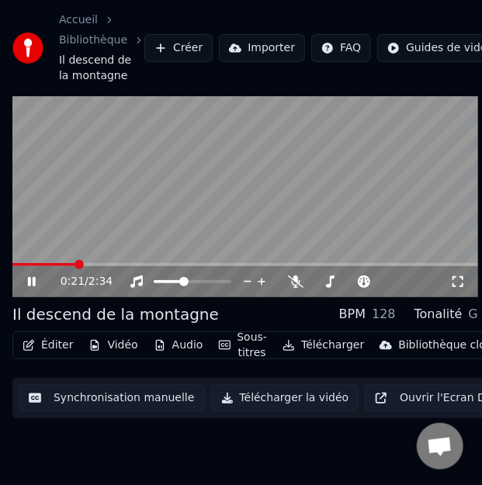
scroll to position [71, 0]
click at [391, 192] on video at bounding box center [245, 167] width 466 height 262
click at [32, 279] on div "0:22 / 2:34" at bounding box center [245, 281] width 466 height 31
click at [31, 276] on icon at bounding box center [43, 282] width 36 height 12
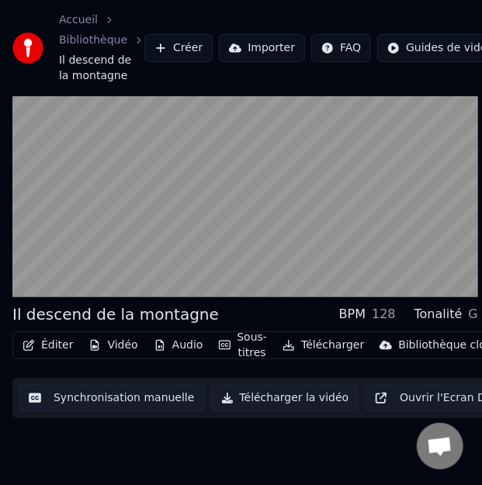
click at [103, 190] on video at bounding box center [245, 167] width 466 height 262
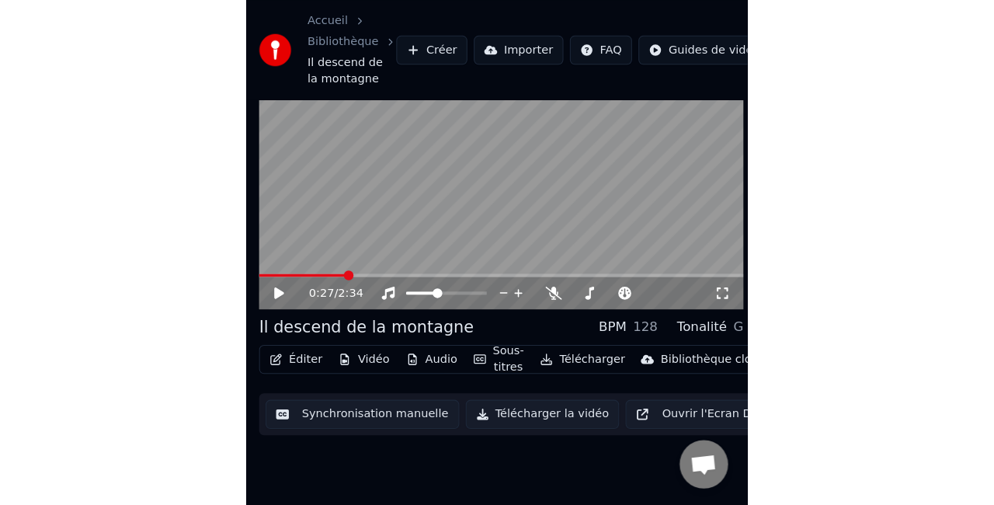
scroll to position [17, 0]
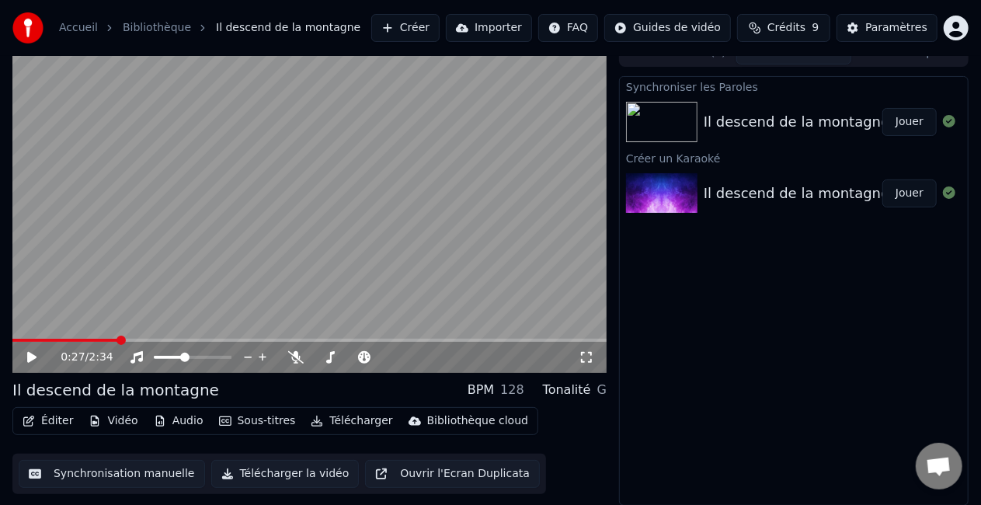
click at [346, 421] on button "Télécharger" at bounding box center [351, 421] width 94 height 22
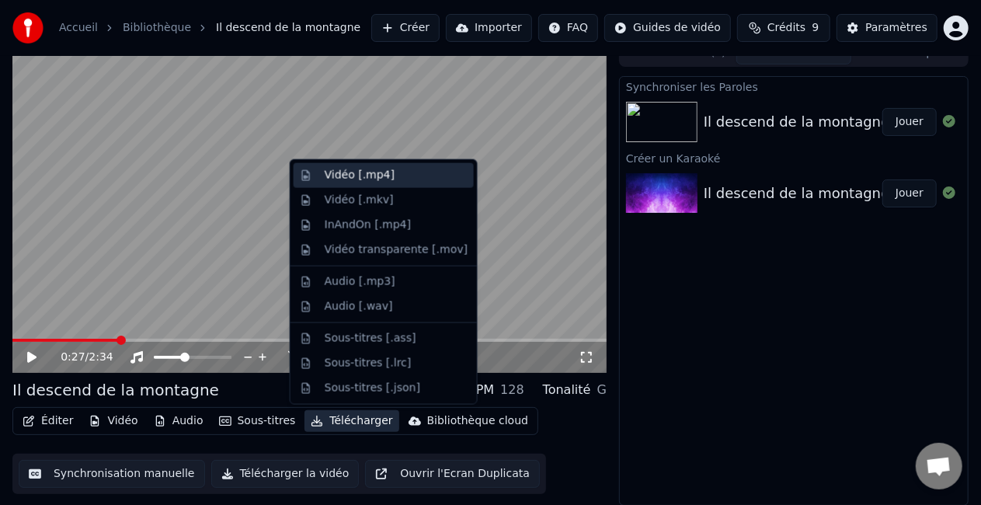
click at [387, 179] on div "Vidéo [.mp4]" at bounding box center [396, 176] width 143 height 16
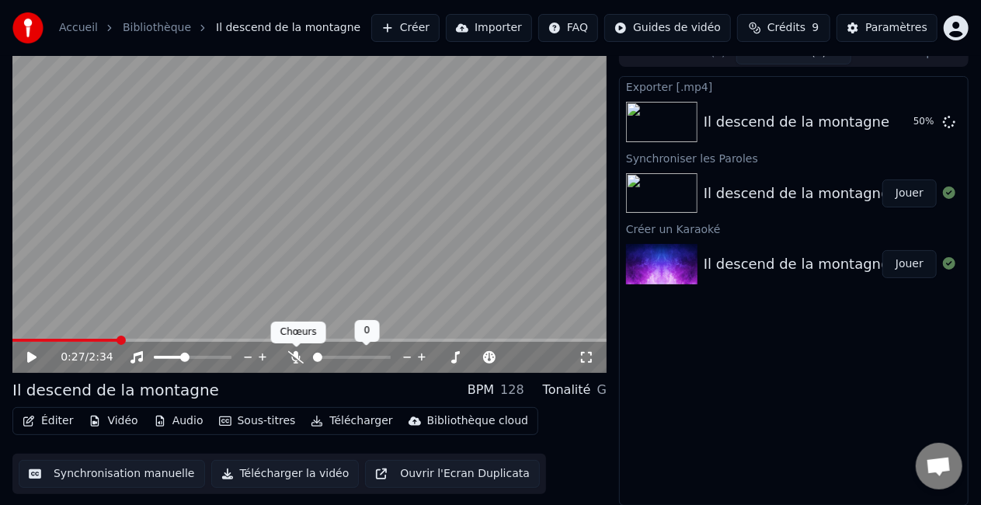
click at [297, 353] on icon at bounding box center [296, 357] width 16 height 12
drag, startPoint x: 87, startPoint y: 337, endPoint x: 57, endPoint y: 346, distance: 30.7
click at [57, 346] on div "0:27 / 2:34" at bounding box center [309, 206] width 594 height 334
click at [54, 335] on video at bounding box center [309, 206] width 594 height 334
click at [19, 342] on span at bounding box center [16, 340] width 8 height 3
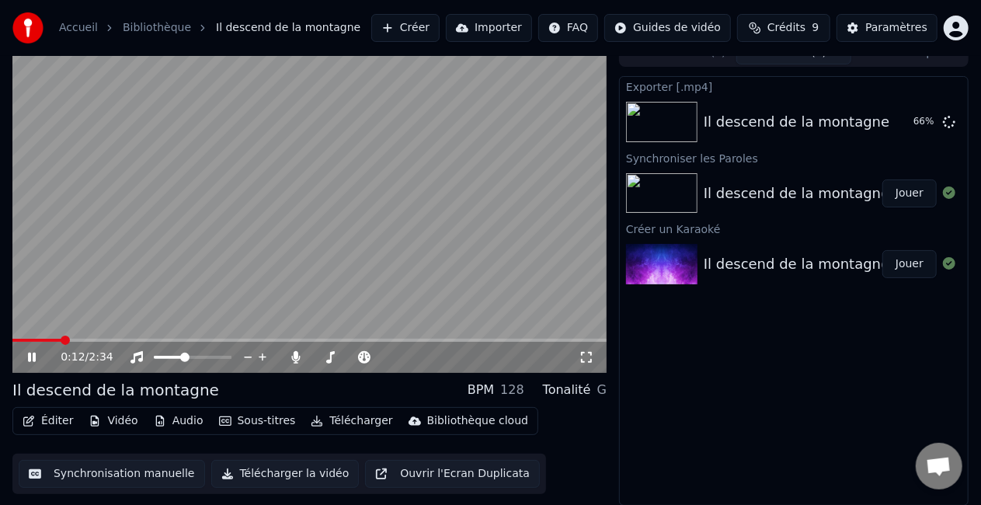
click at [151, 270] on video at bounding box center [309, 206] width 594 height 334
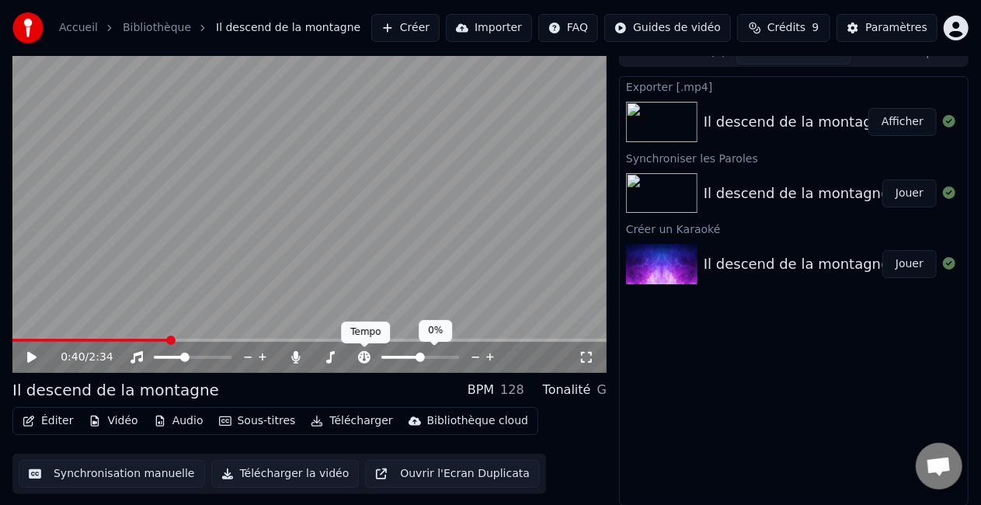
click at [363, 358] on icon at bounding box center [364, 357] width 12 height 12
click at [416, 359] on span at bounding box center [416, 357] width 9 height 9
click at [155, 340] on span at bounding box center [83, 340] width 142 height 3
click at [139, 339] on span at bounding box center [83, 340] width 142 height 3
click at [41, 422] on button "Éditer" at bounding box center [47, 421] width 63 height 22
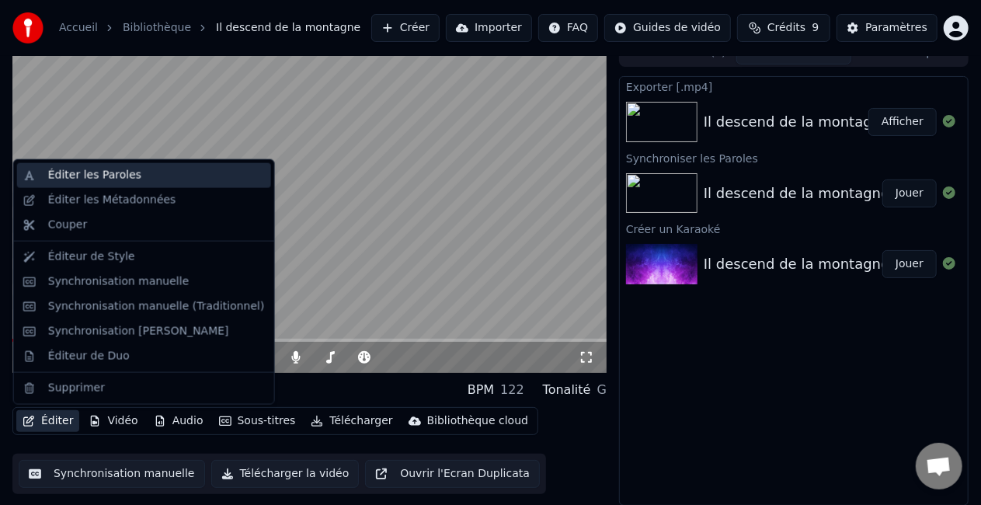
click at [85, 181] on div "Éditer les Paroles" at bounding box center [94, 176] width 93 height 16
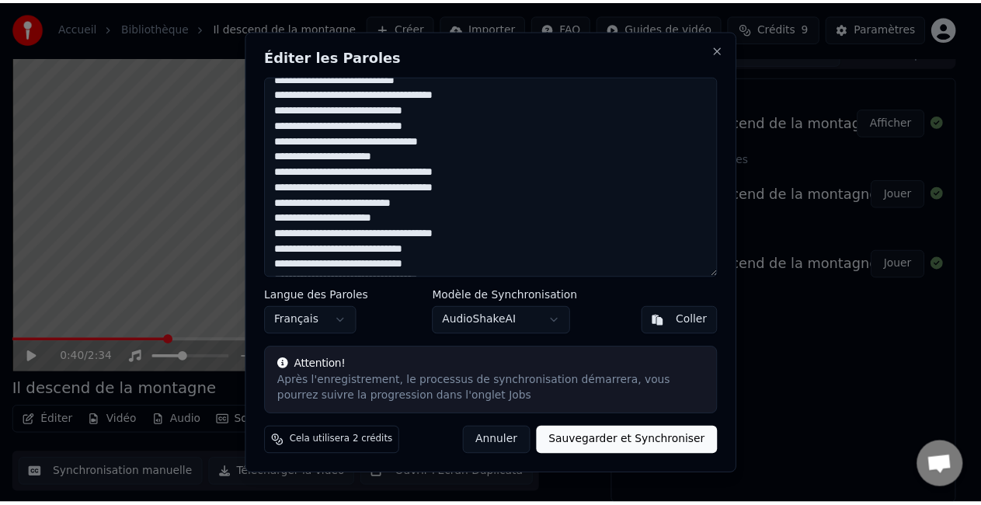
scroll to position [59, 0]
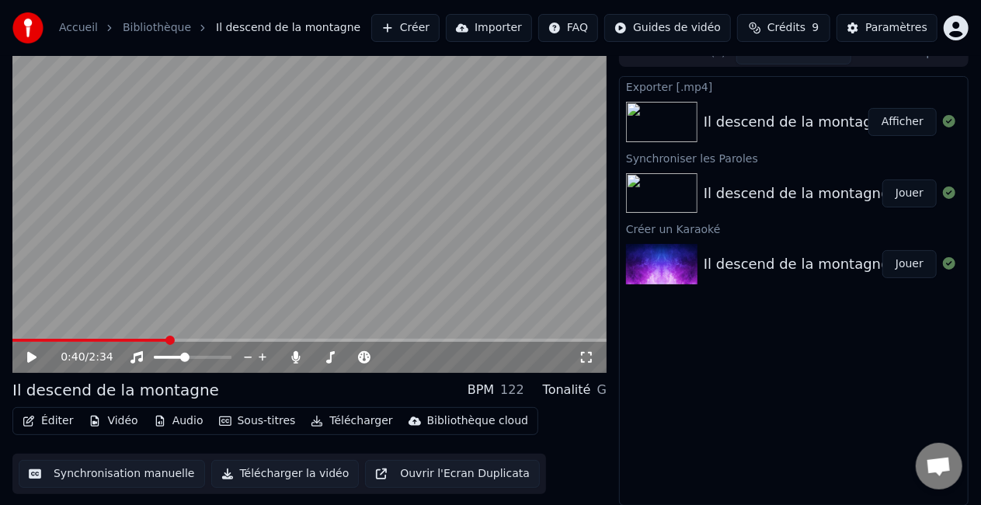
click at [110, 342] on div "0:40 / 2:34" at bounding box center [309, 357] width 594 height 31
click at [120, 339] on span at bounding box center [65, 340] width 107 height 3
click at [399, 356] on span at bounding box center [398, 357] width 35 height 3
click at [151, 336] on video at bounding box center [309, 206] width 594 height 334
click at [141, 339] on span at bounding box center [89, 340] width 154 height 3
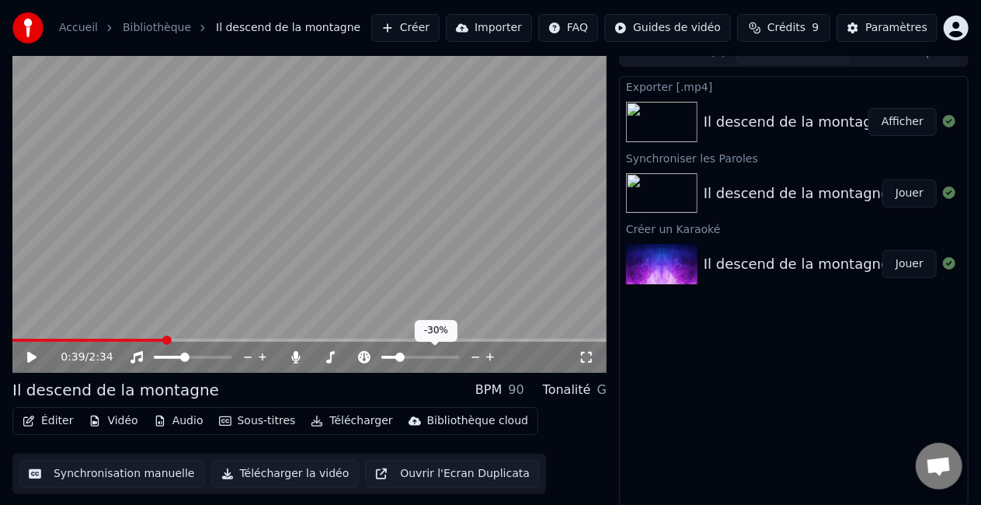
click at [397, 359] on span at bounding box center [399, 357] width 9 height 9
click at [432, 357] on span at bounding box center [420, 357] width 78 height 3
click at [409, 357] on span at bounding box center [410, 357] width 9 height 9
click at [361, 427] on button "Télécharger" at bounding box center [351, 421] width 94 height 22
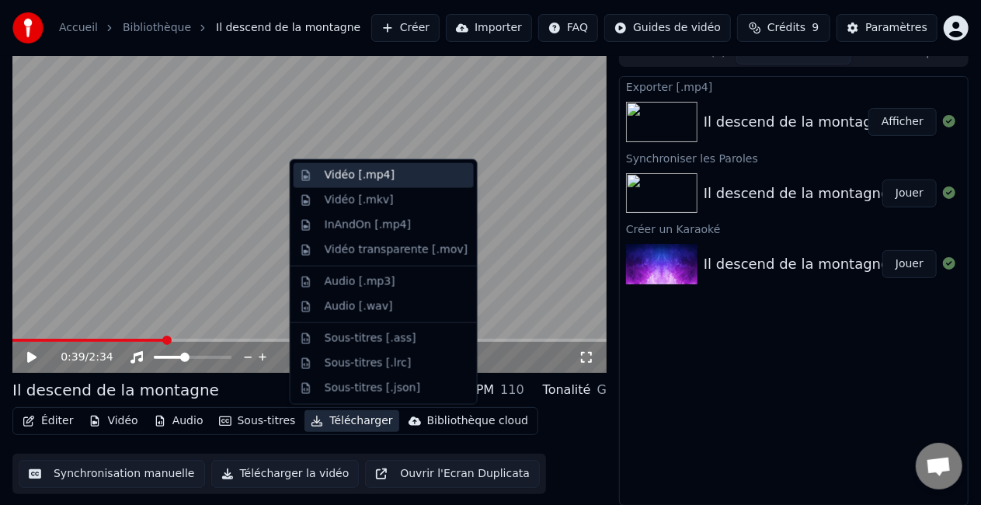
click at [370, 181] on div "Vidéo [.mp4]" at bounding box center [360, 176] width 70 height 16
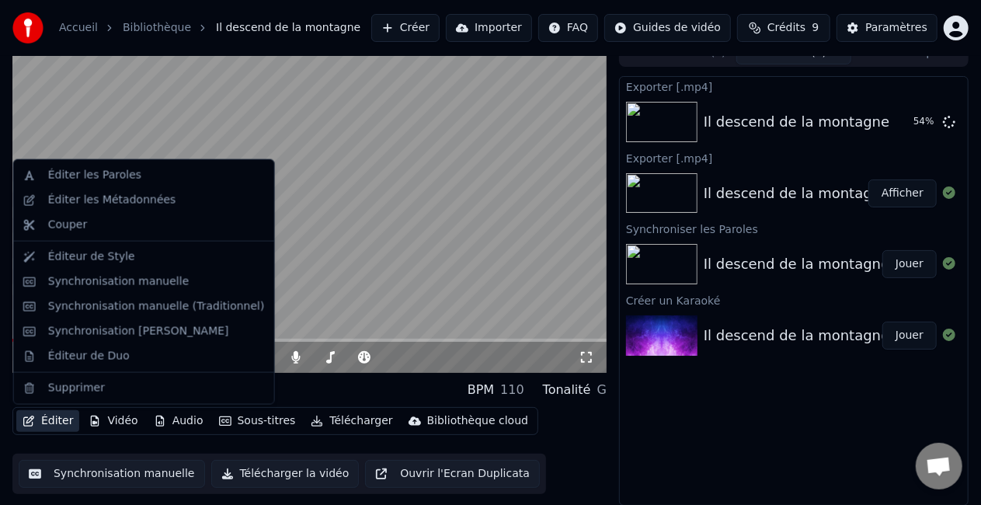
click at [55, 421] on button "Éditer" at bounding box center [47, 421] width 63 height 22
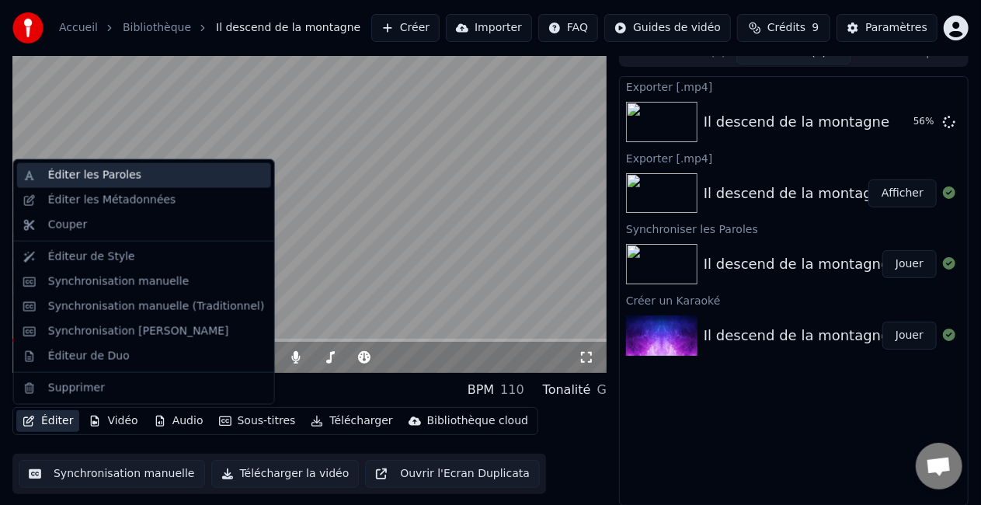
click at [101, 170] on div "Éditer les Paroles" at bounding box center [94, 176] width 93 height 16
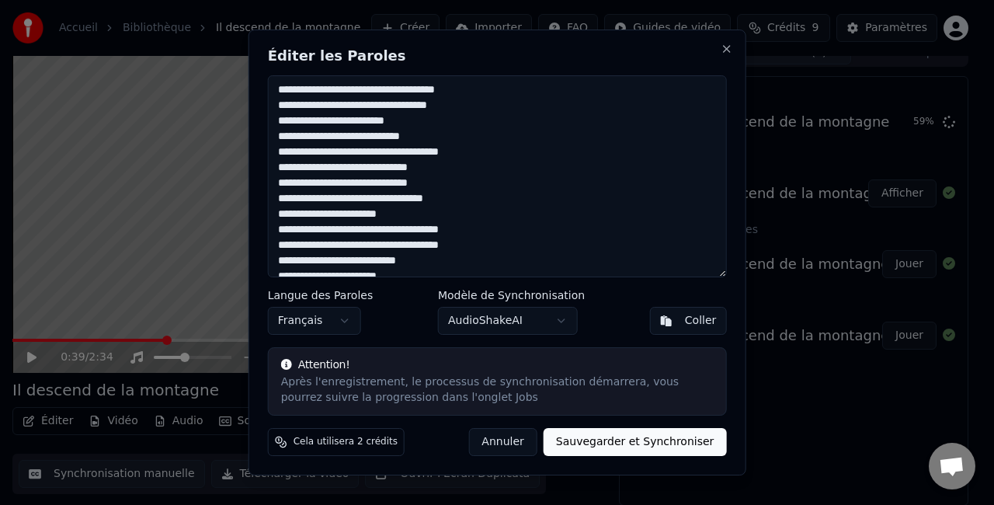
click at [297, 94] on textarea at bounding box center [497, 176] width 459 height 202
click at [447, 257] on textarea at bounding box center [497, 176] width 459 height 202
click at [612, 444] on button "Sauvegarder et Synchroniser" at bounding box center [635, 442] width 183 height 28
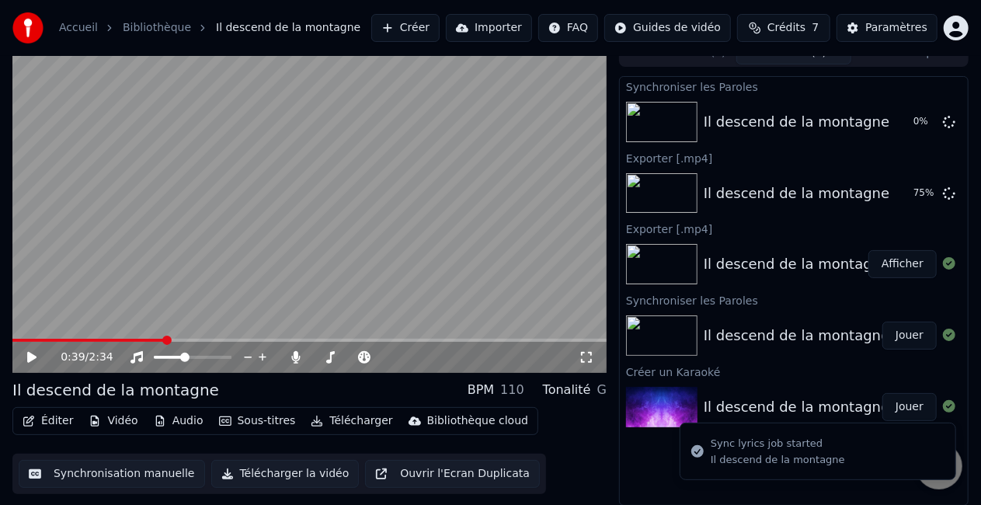
click at [131, 342] on div "0:39 / 2:34" at bounding box center [309, 357] width 594 height 31
click at [118, 342] on span at bounding box center [65, 340] width 107 height 3
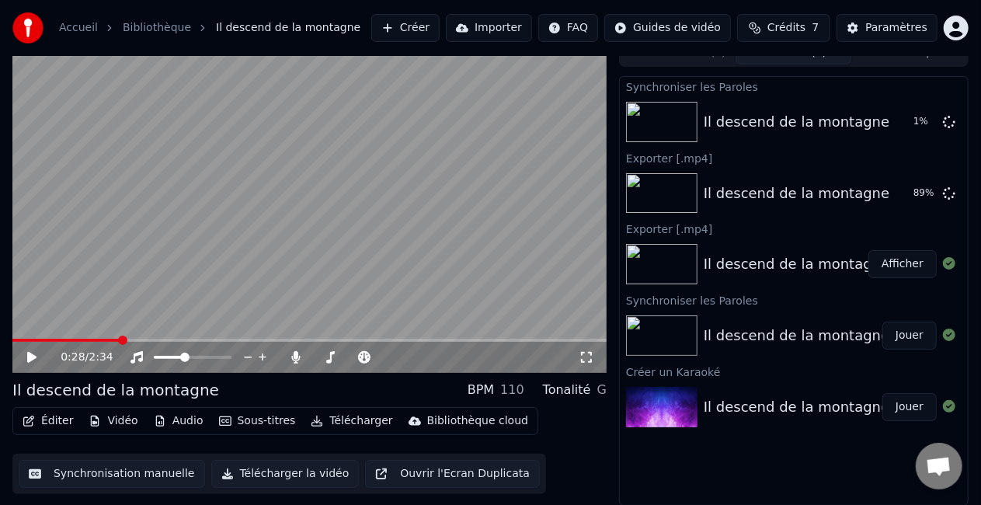
click at [124, 339] on span at bounding box center [122, 339] width 9 height 9
click at [264, 344] on div "1:28 / 2:34" at bounding box center [309, 357] width 594 height 31
click at [272, 227] on video at bounding box center [309, 206] width 594 height 334
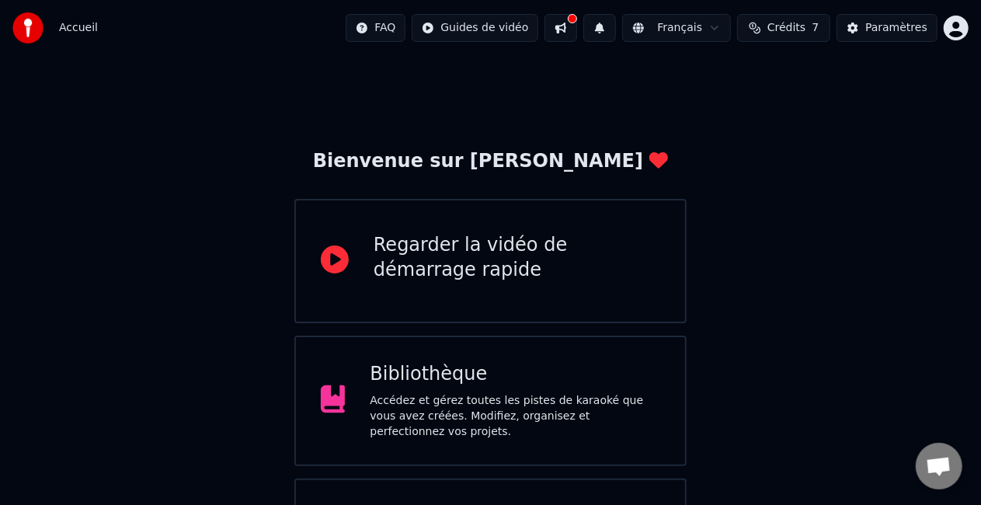
scroll to position [98, 0]
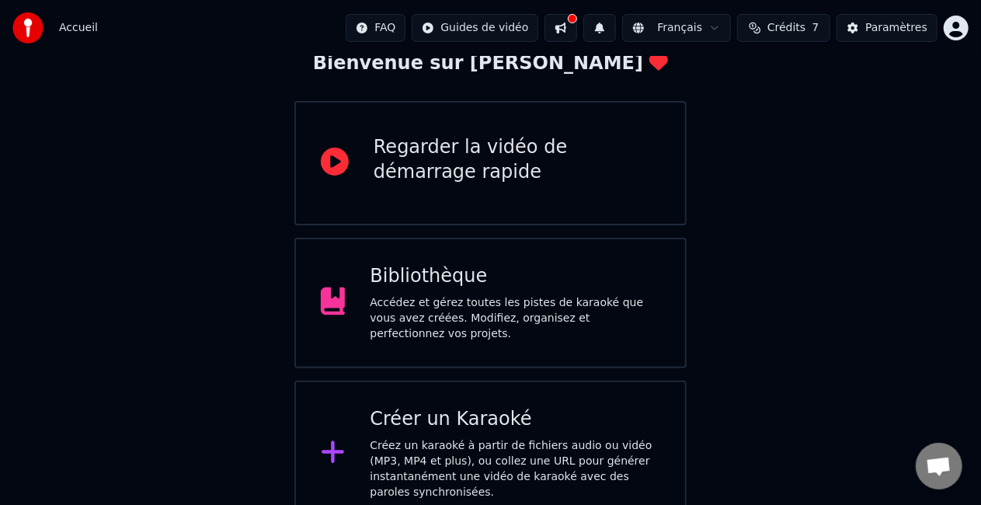
click at [495, 289] on div "Bibliothèque" at bounding box center [515, 276] width 290 height 25
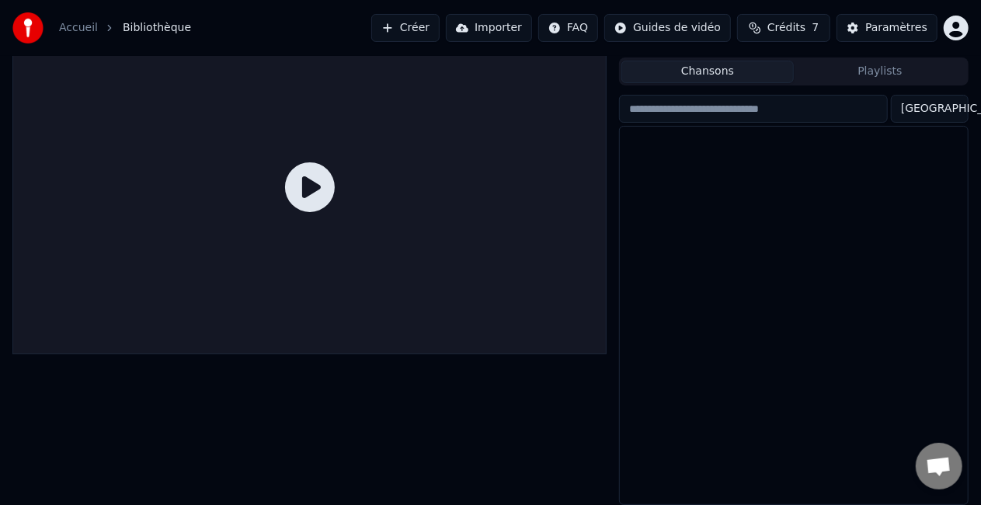
scroll to position [35, 0]
